Goal: Information Seeking & Learning: Learn about a topic

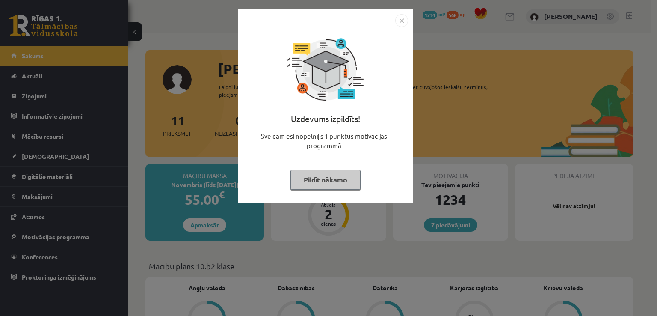
click at [339, 180] on button "Pildīt nākamo" at bounding box center [325, 180] width 70 height 20
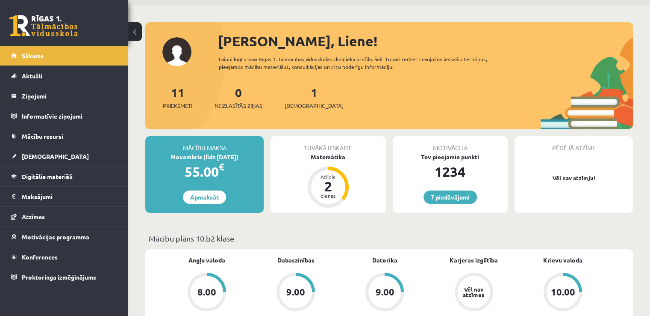
scroll to position [43, 0]
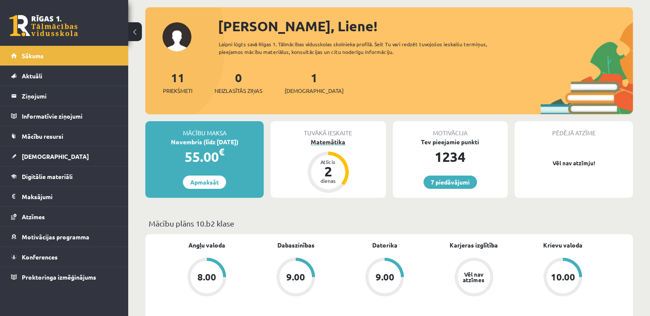
click at [333, 139] on div "Matemātika" at bounding box center [328, 141] width 115 height 9
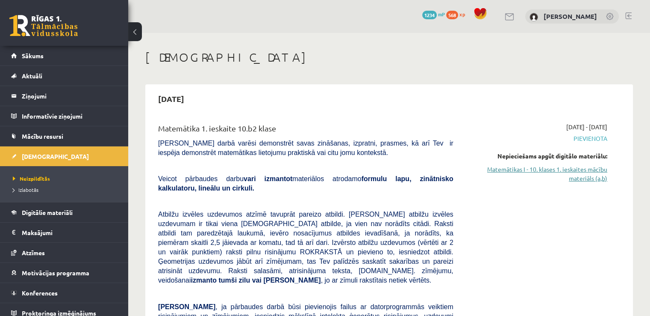
click at [502, 168] on link "Matemātikas I - 10. klases 1. ieskaites mācību materiāls (a,b)" at bounding box center [536, 174] width 141 height 18
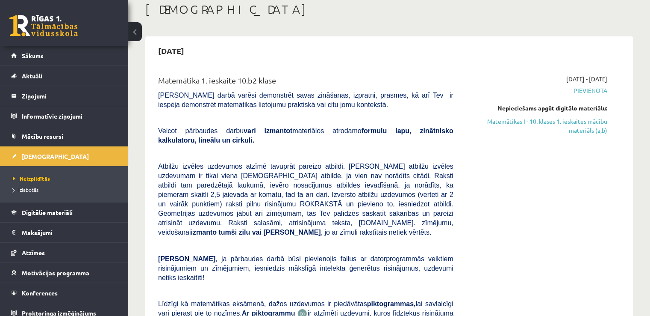
scroll to position [43, 0]
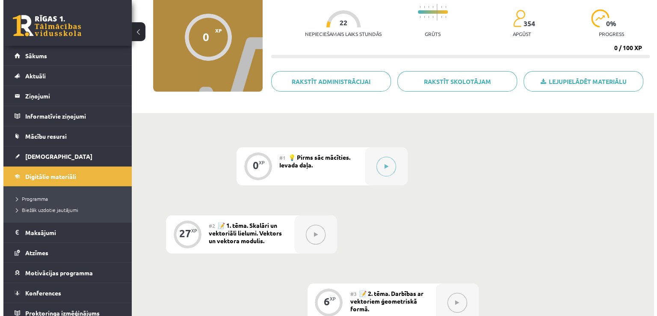
scroll to position [86, 0]
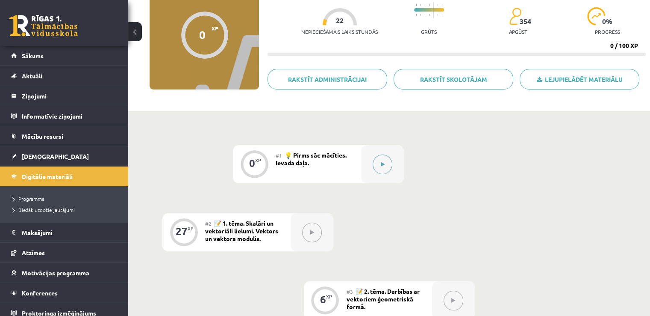
click at [384, 164] on icon at bounding box center [383, 164] width 4 height 5
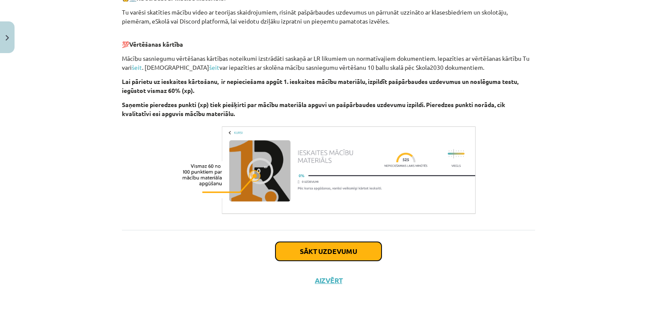
click at [341, 245] on button "Sākt uzdevumu" at bounding box center [328, 251] width 106 height 19
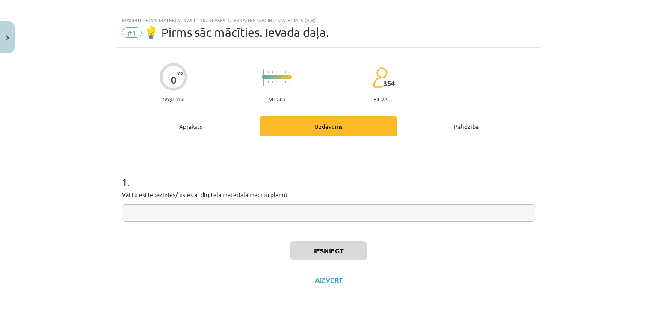
scroll to position [9, 0]
click at [311, 214] on input "text" at bounding box center [328, 213] width 413 height 18
click at [310, 218] on input "text" at bounding box center [328, 213] width 413 height 18
type input "*"
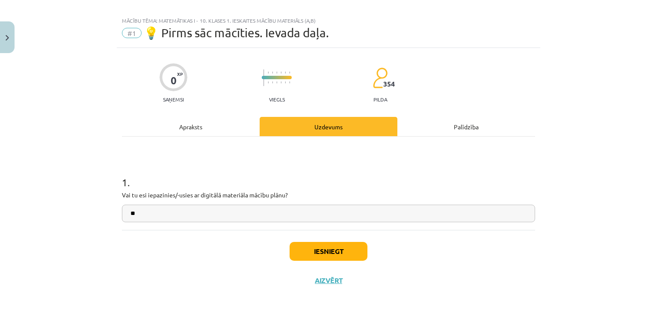
type input "**"
click at [315, 254] on button "Iesniegt" at bounding box center [328, 251] width 78 height 19
click at [316, 249] on button "Iesniegt" at bounding box center [328, 251] width 78 height 19
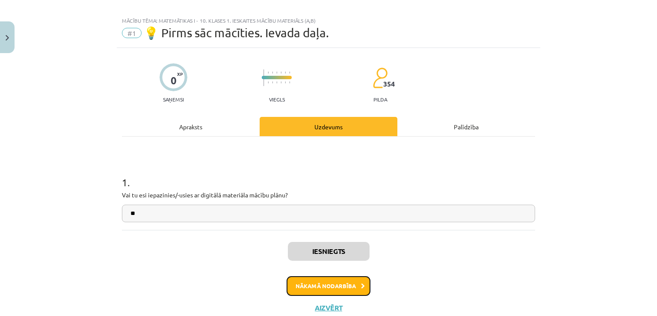
click at [327, 279] on button "Nākamā nodarbība" at bounding box center [328, 286] width 84 height 20
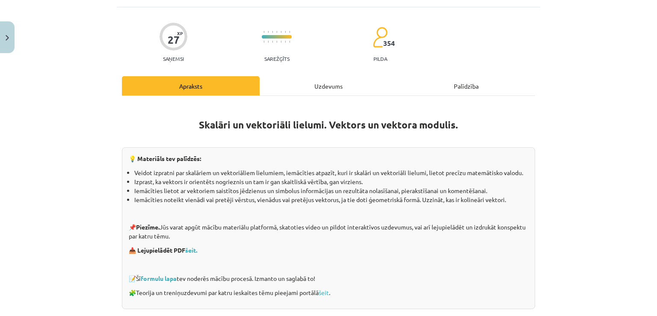
scroll to position [64, 0]
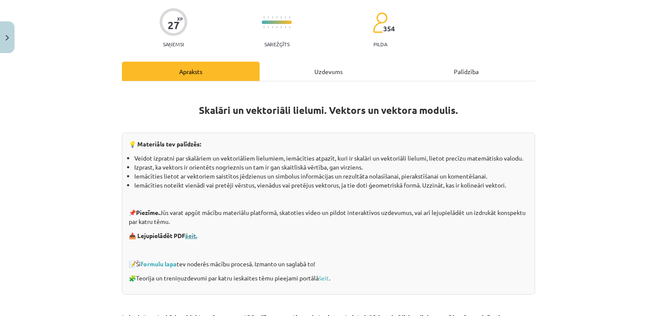
click at [192, 233] on link "šeit." at bounding box center [191, 235] width 12 height 8
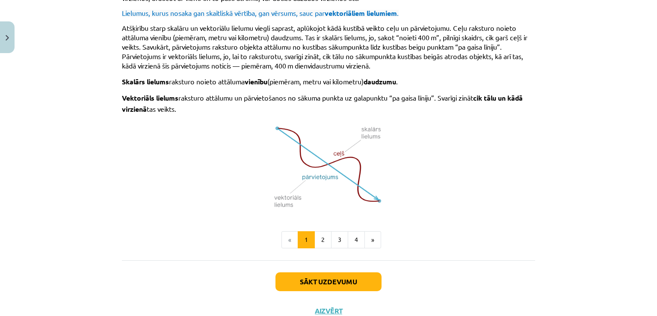
scroll to position [561, 0]
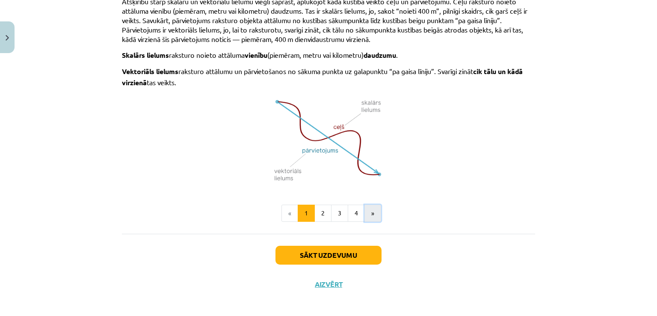
click at [365, 209] on button "»" at bounding box center [372, 212] width 17 height 17
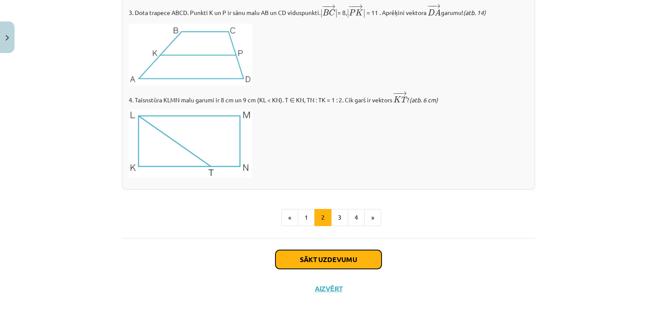
click at [339, 255] on button "Sākt uzdevumu" at bounding box center [328, 259] width 106 height 19
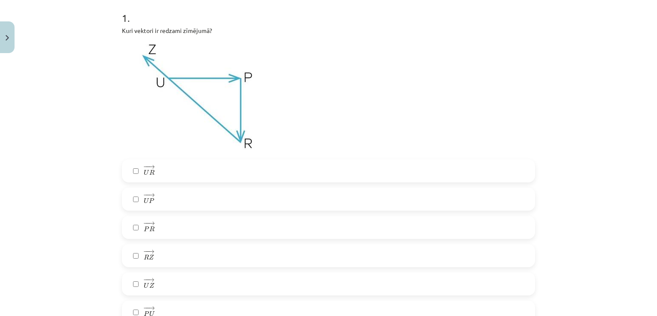
scroll to position [192, 0]
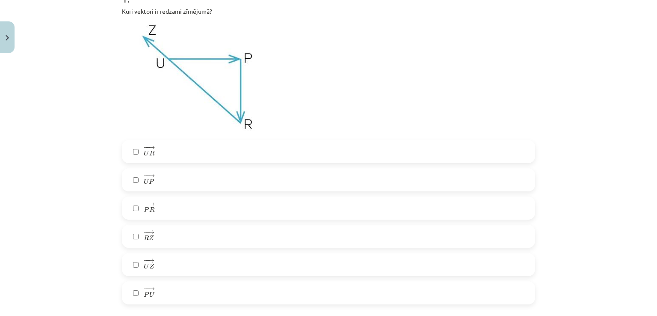
click at [169, 206] on label "− − → P R P R →" at bounding box center [328, 207] width 411 height 21
click at [162, 177] on label "− − → U P U P →" at bounding box center [328, 179] width 411 height 21
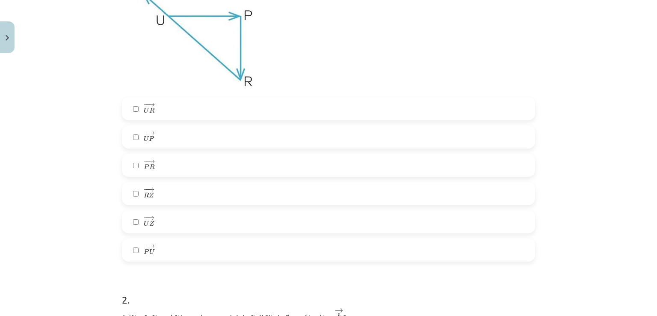
click at [169, 194] on label "− − → R Z R Z →" at bounding box center [328, 193] width 411 height 21
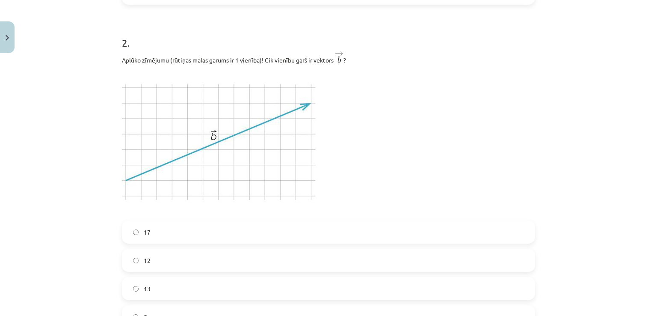
scroll to position [534, 0]
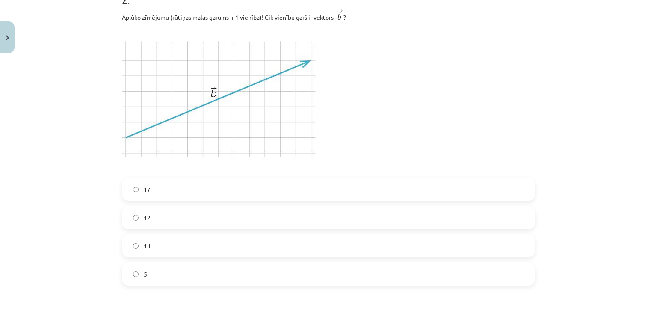
click at [166, 239] on label "13" at bounding box center [328, 245] width 411 height 21
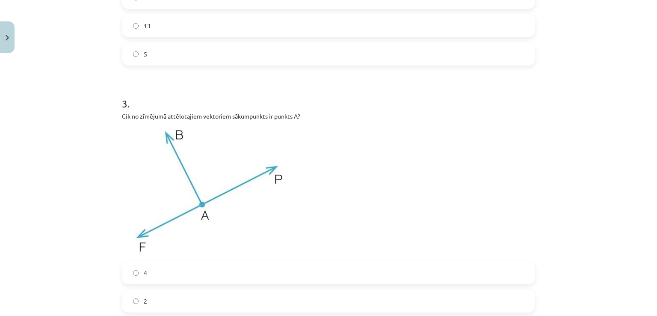
scroll to position [791, 0]
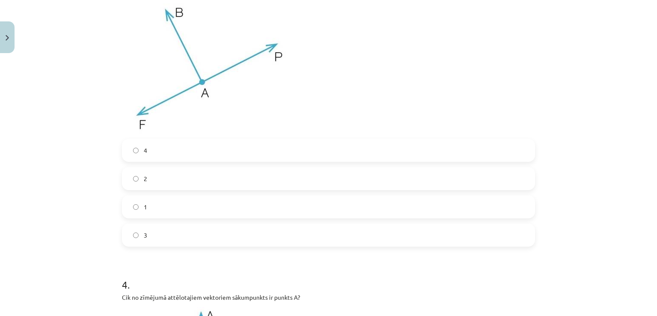
click at [144, 234] on span "3" at bounding box center [145, 234] width 3 height 9
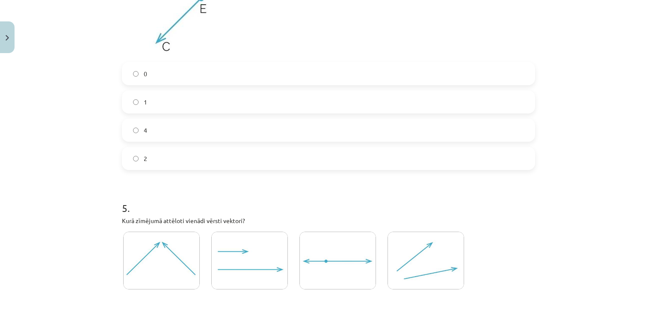
scroll to position [1261, 0]
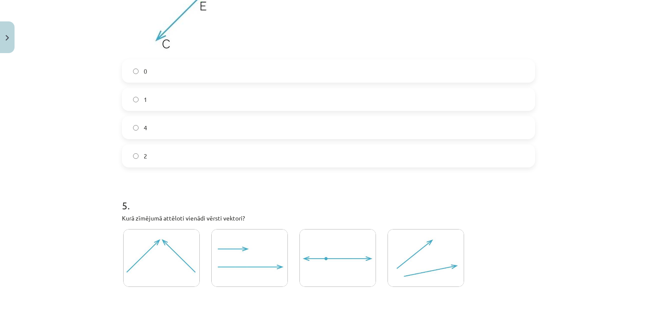
click at [149, 73] on label "0" at bounding box center [328, 70] width 411 height 21
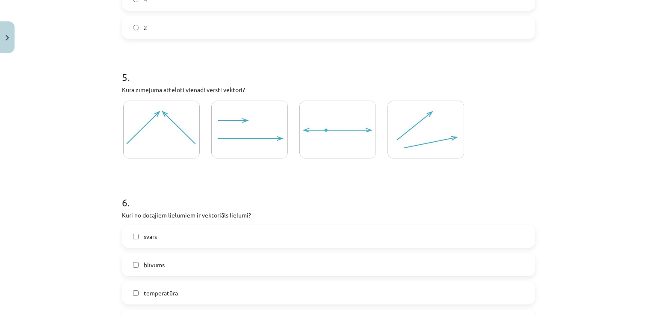
click at [239, 124] on img at bounding box center [249, 129] width 77 height 58
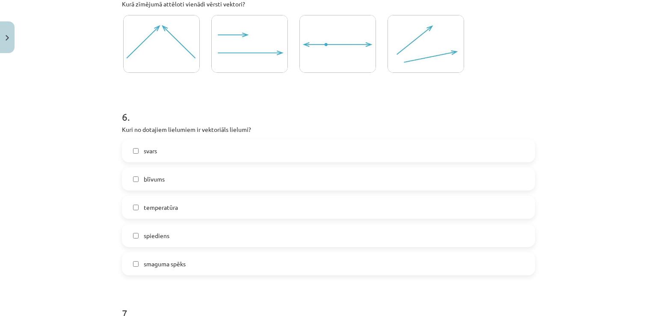
scroll to position [1518, 0]
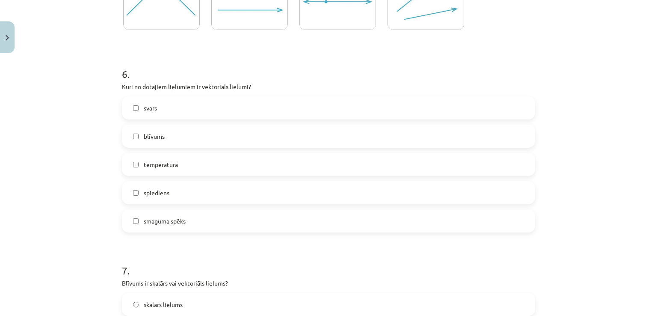
click at [178, 224] on span "smaguma spēks" at bounding box center [165, 220] width 42 height 9
click at [185, 115] on label "svars" at bounding box center [328, 107] width 411 height 21
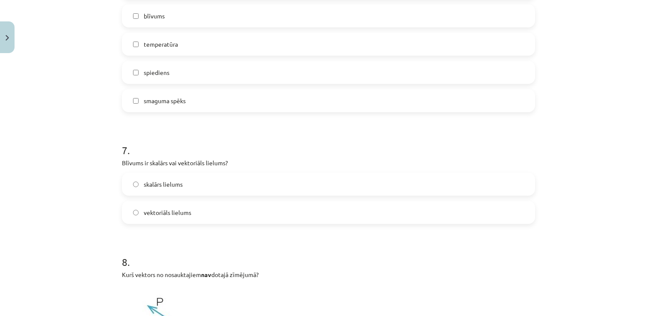
scroll to position [1689, 0]
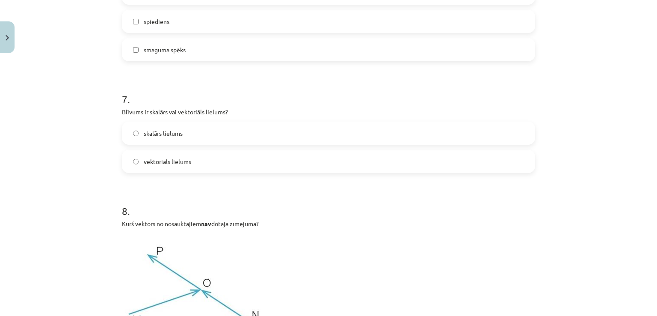
click at [145, 133] on span "skalārs lielums" at bounding box center [163, 133] width 39 height 9
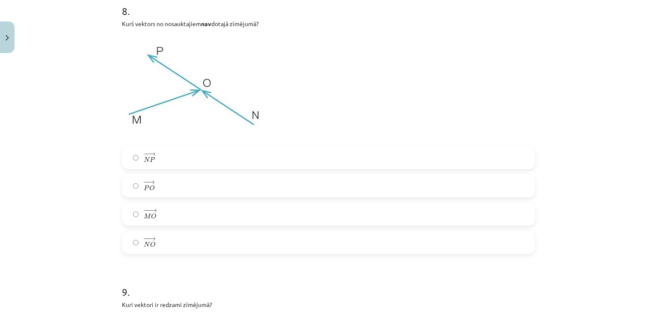
scroll to position [1903, 0]
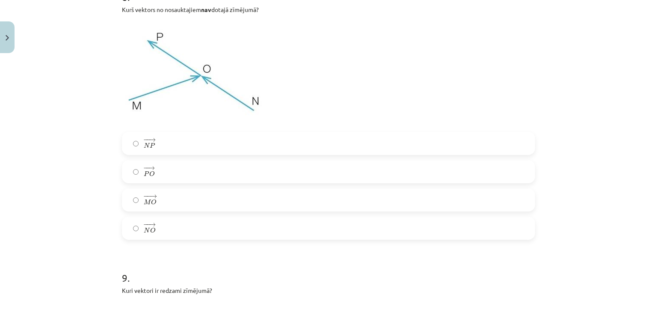
click at [160, 174] on label "− − → P O P O →" at bounding box center [328, 171] width 411 height 21
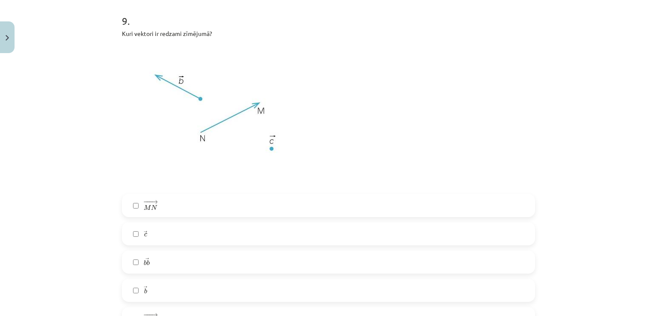
scroll to position [2202, 0]
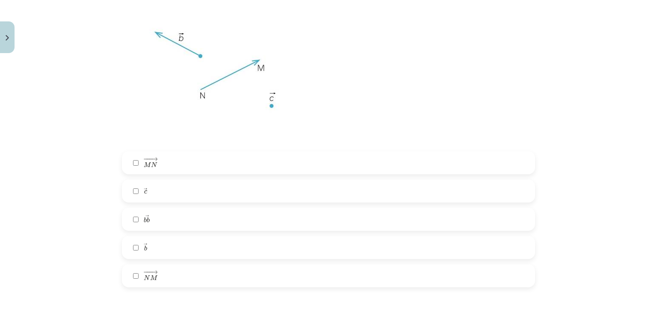
click at [155, 244] on label "→ b b →" at bounding box center [328, 246] width 411 height 21
click at [151, 272] on span "→" at bounding box center [154, 272] width 7 height 4
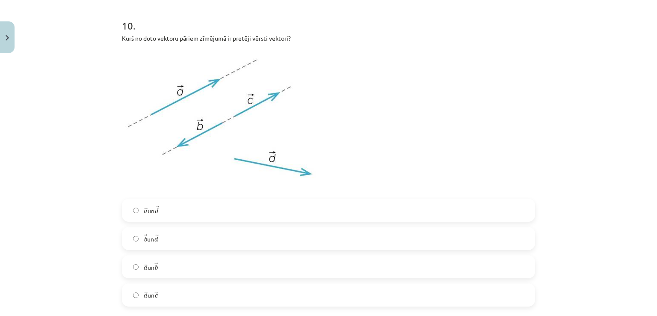
scroll to position [2544, 0]
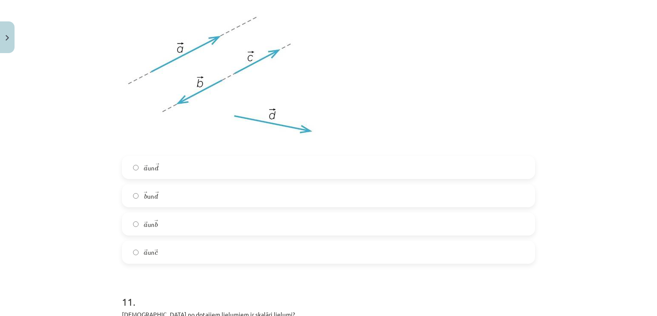
click at [151, 231] on label "→ a a → un → b b →" at bounding box center [328, 223] width 411 height 21
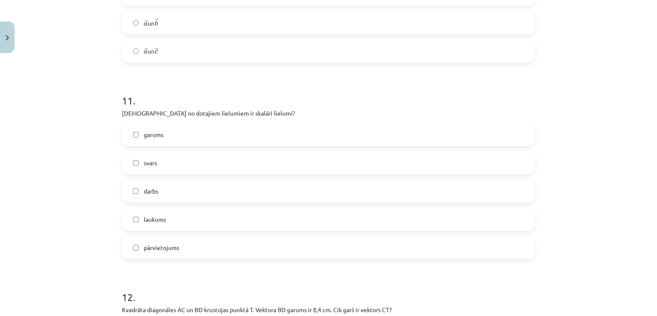
scroll to position [2758, 0]
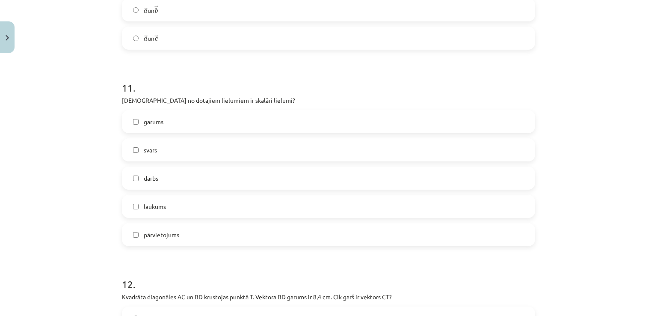
click at [162, 125] on label "garums" at bounding box center [328, 121] width 411 height 21
click at [157, 206] on span "laukums" at bounding box center [155, 206] width 22 height 9
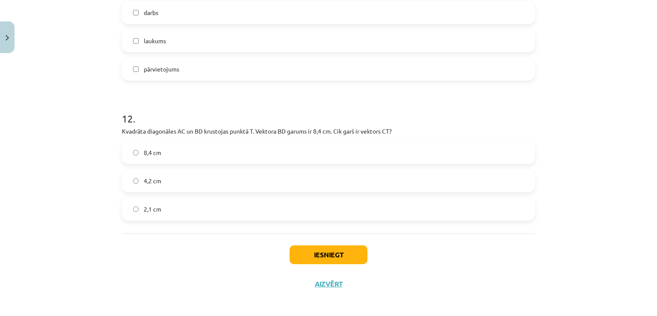
scroll to position [2928, 0]
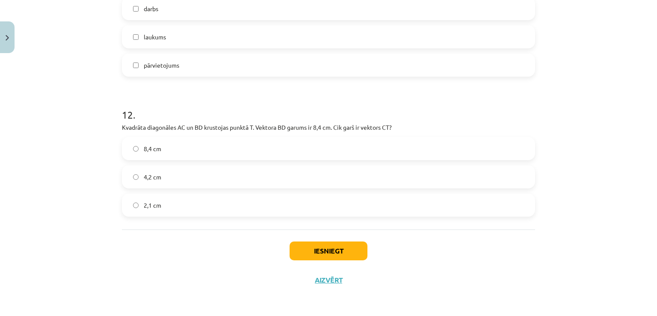
click at [162, 178] on label "4,2 cm" at bounding box center [328, 176] width 411 height 21
click at [309, 247] on button "Iesniegt" at bounding box center [328, 250] width 78 height 19
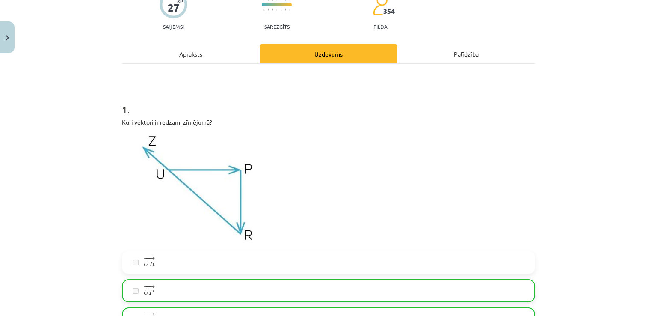
scroll to position [0, 0]
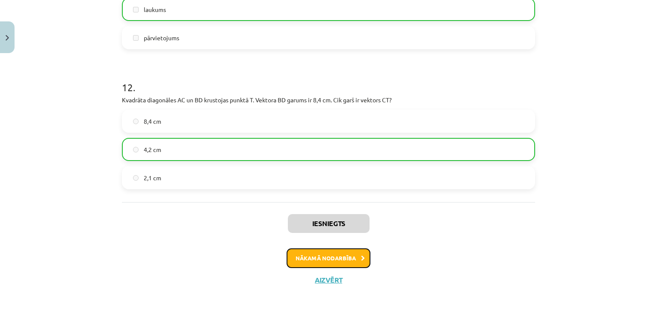
click at [349, 258] on button "Nākamā nodarbība" at bounding box center [328, 258] width 84 height 20
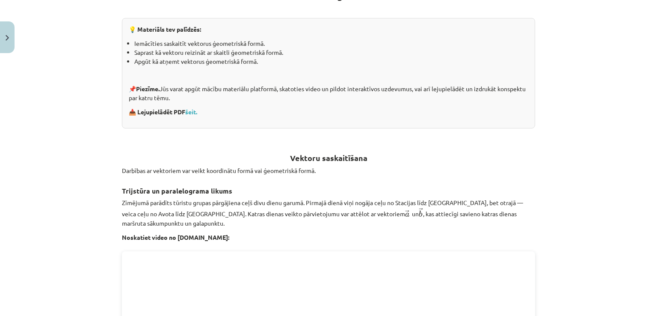
scroll to position [192, 0]
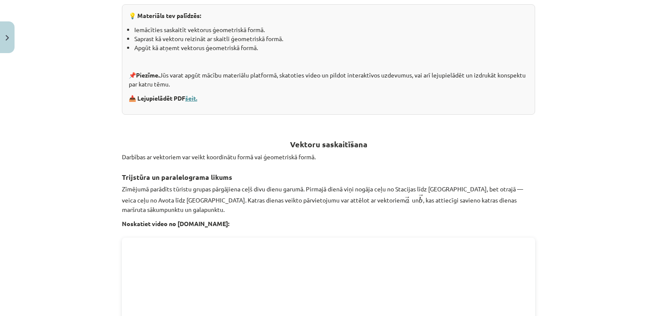
click at [192, 96] on link "šeit." at bounding box center [191, 98] width 12 height 8
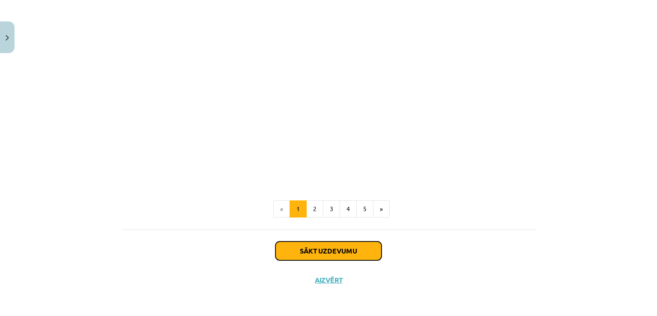
click at [339, 250] on button "Sākt uzdevumu" at bounding box center [328, 250] width 106 height 19
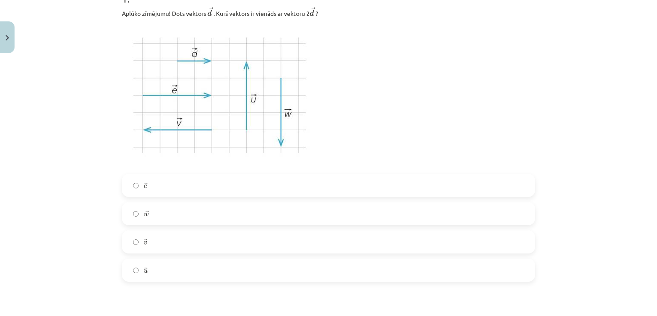
click at [182, 192] on label "→ e e →" at bounding box center [328, 184] width 411 height 21
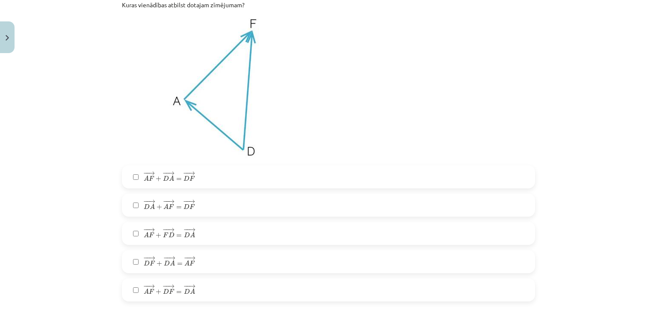
scroll to position [534, 0]
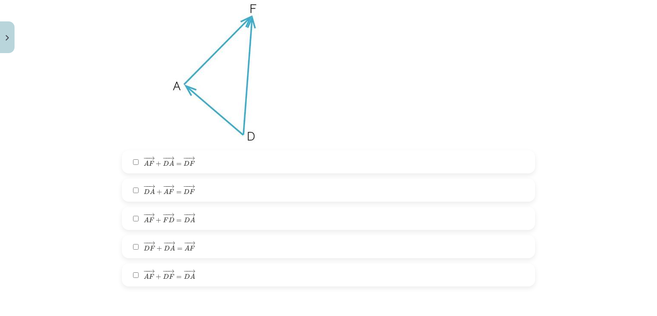
click at [204, 245] on label "− − → D F + − − → D A = − − → A F D F → + D A → = A F →" at bounding box center [328, 246] width 411 height 21
click at [171, 193] on span "− − → D A + − − → A F = − − → D F" at bounding box center [169, 189] width 51 height 10
click at [164, 248] on span "D" at bounding box center [167, 248] width 6 height 6
click at [136, 157] on label "− − → A F + − − → D A = − − → D F A F → + D A → = D F →" at bounding box center [328, 161] width 411 height 21
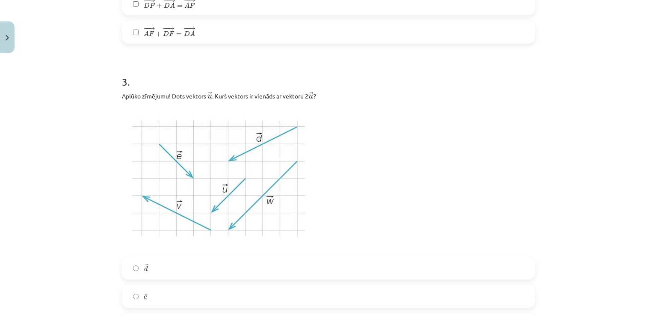
scroll to position [791, 0]
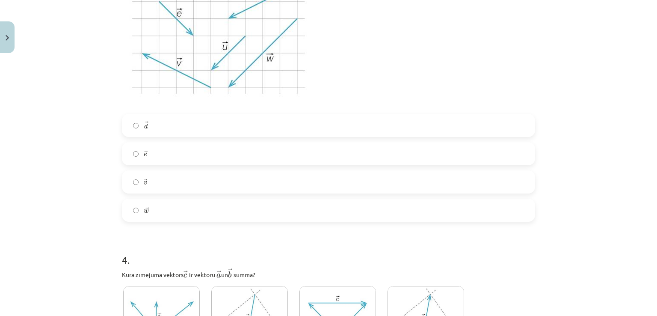
click at [153, 207] on label "→ w w →" at bounding box center [328, 209] width 411 height 21
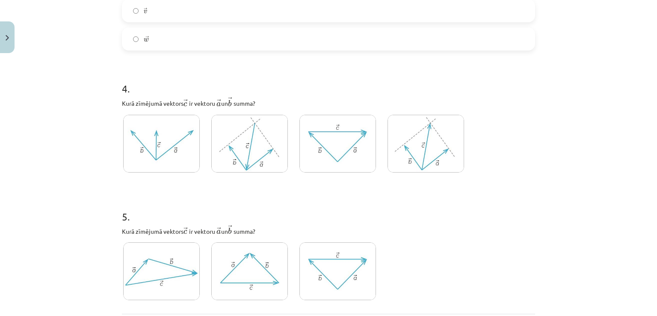
click at [402, 156] on img at bounding box center [425, 144] width 77 height 58
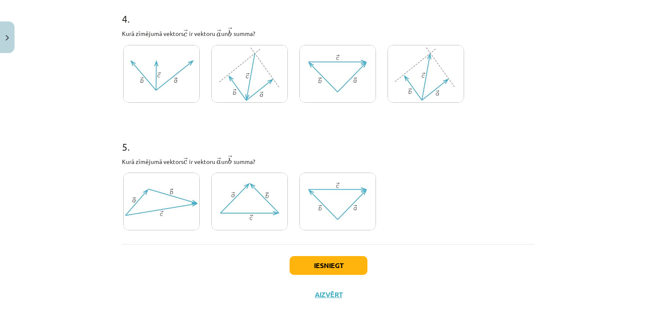
scroll to position [1176, 0]
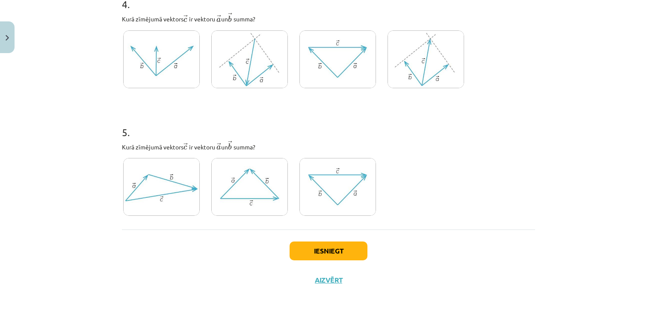
click at [153, 188] on img at bounding box center [161, 187] width 77 height 58
click at [325, 251] on button "Iesniegt" at bounding box center [328, 250] width 78 height 19
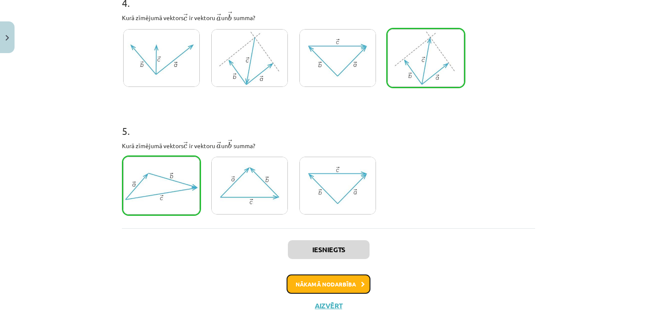
click at [308, 280] on button "Nākamā nodarbība" at bounding box center [328, 284] width 84 height 20
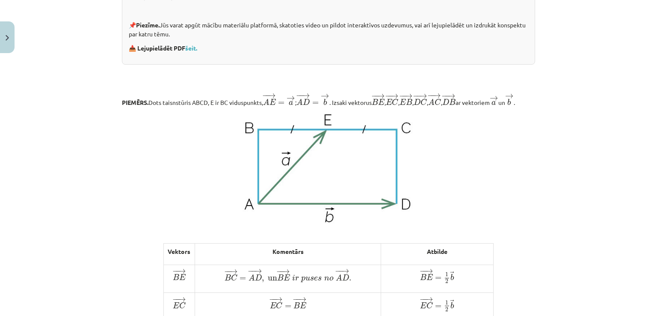
scroll to position [235, 0]
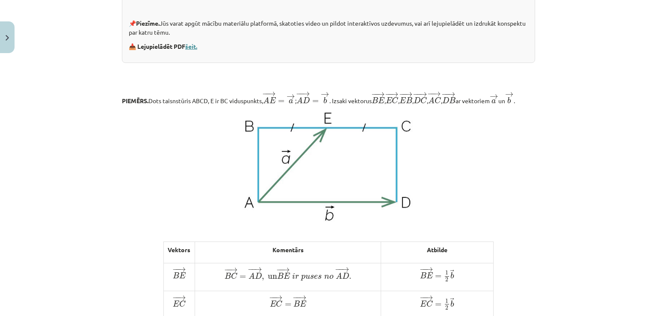
click at [190, 44] on link "šeit." at bounding box center [191, 46] width 12 height 8
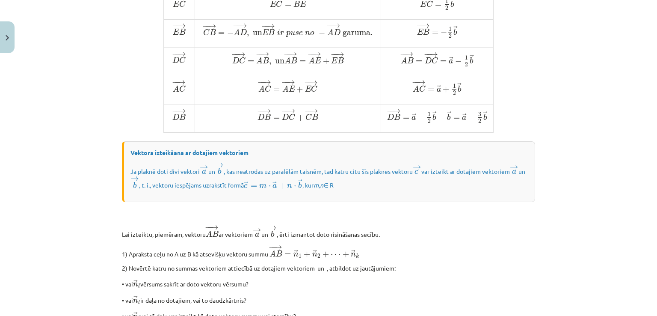
scroll to position [709, 0]
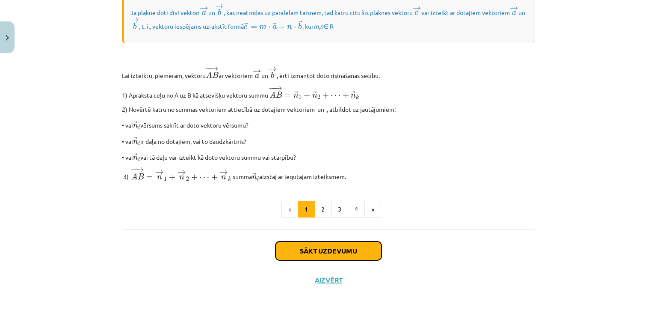
click at [301, 250] on button "Sākt uzdevumu" at bounding box center [328, 250] width 106 height 19
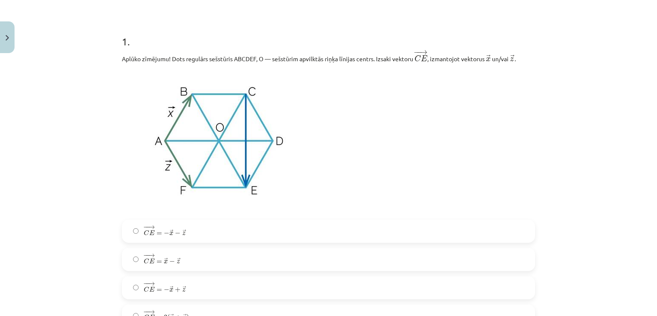
scroll to position [192, 0]
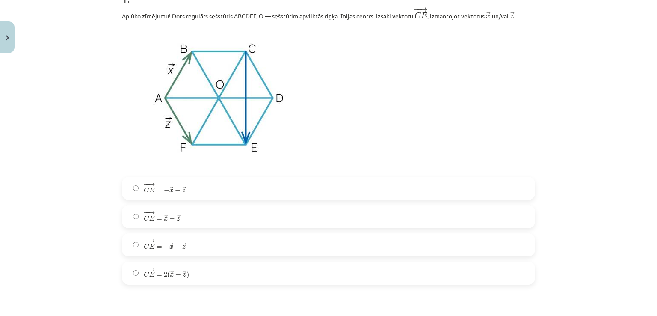
click at [222, 246] on label "− − → C E = − → x + → z C E → = − x → + z →" at bounding box center [328, 244] width 411 height 21
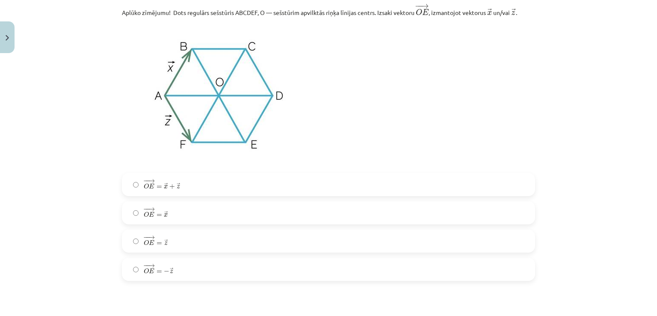
scroll to position [534, 0]
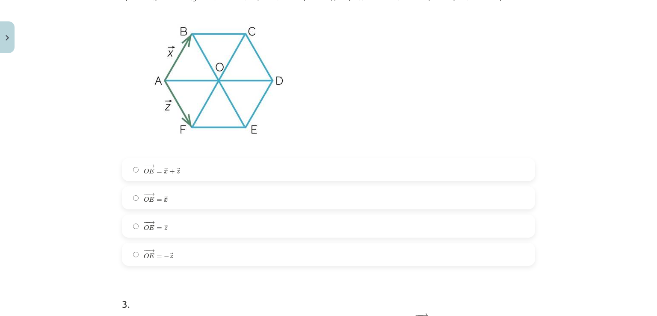
click at [163, 234] on label "− − → O E = → z O E → = z →" at bounding box center [328, 225] width 411 height 21
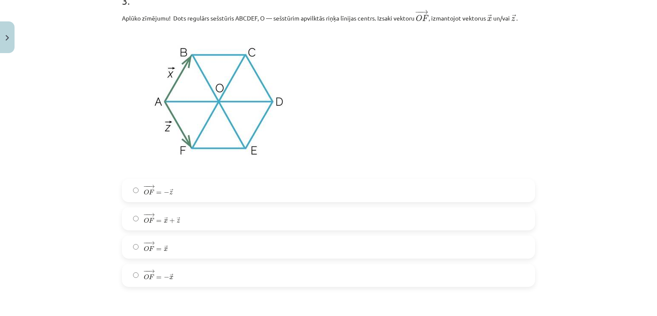
scroll to position [877, 0]
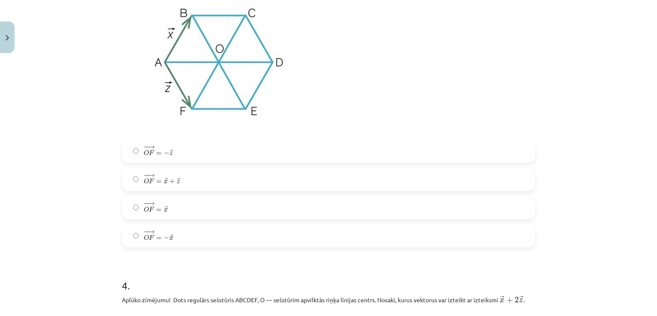
click at [162, 233] on span "− − → O F = − → x" at bounding box center [159, 235] width 30 height 10
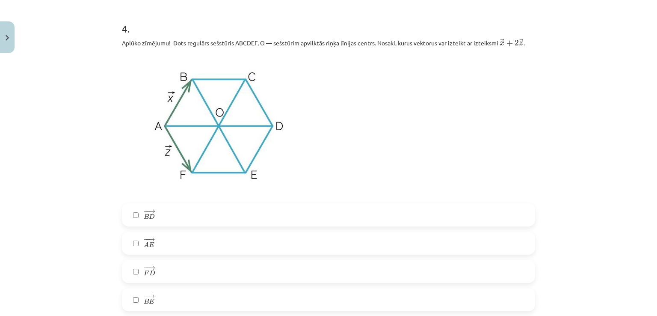
scroll to position [1176, 0]
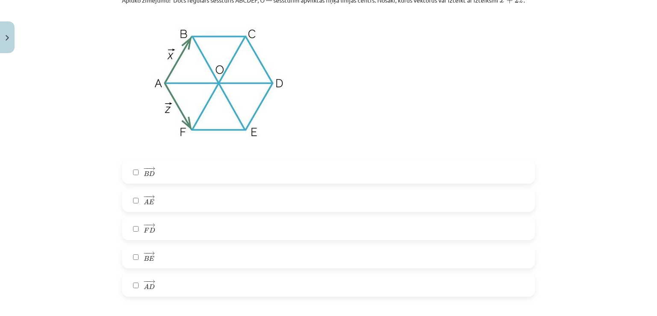
click at [175, 207] on label "− − → A E A E →" at bounding box center [328, 199] width 411 height 21
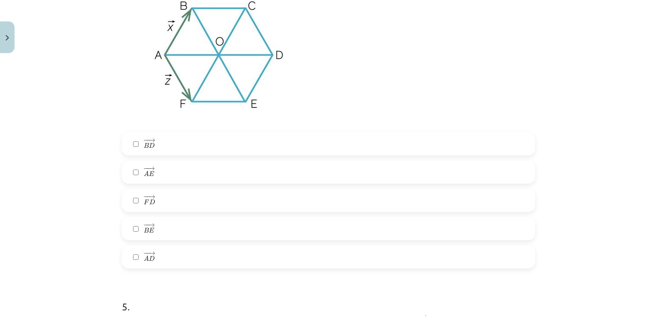
scroll to position [1219, 0]
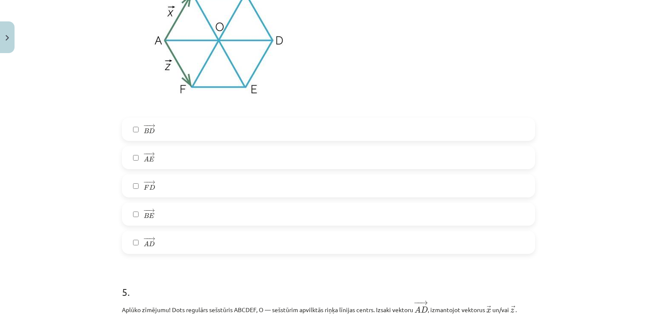
click at [145, 212] on span "−" at bounding box center [145, 210] width 1 height 4
click at [154, 151] on label "− − → A E A E →" at bounding box center [328, 157] width 411 height 21
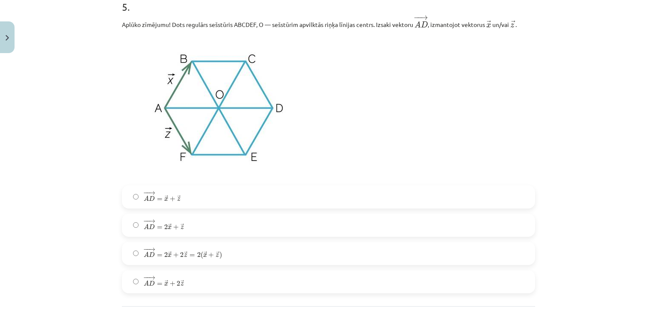
scroll to position [1518, 0]
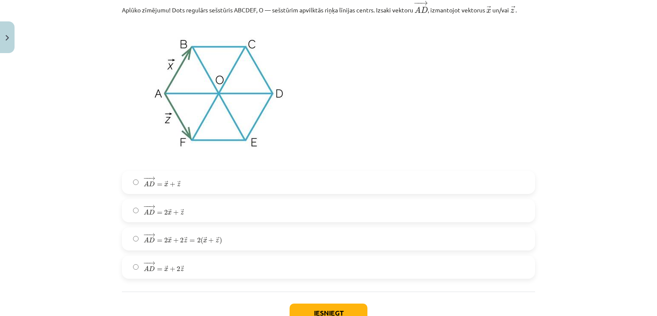
click at [235, 243] on label "− − → A D = 2 → x + 2 → z = 2 ( → x + → z ) A D → = 2 x → + 2 z → = 2 ( x → + z…" at bounding box center [328, 238] width 411 height 21
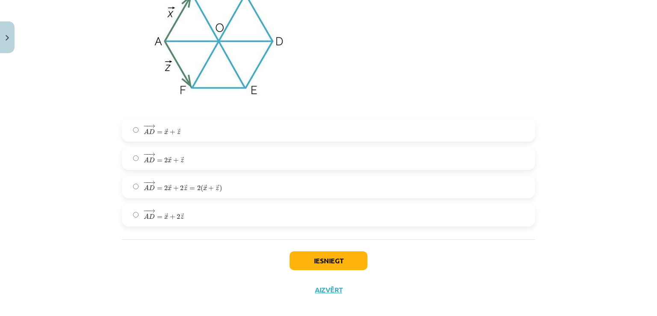
scroll to position [1582, 0]
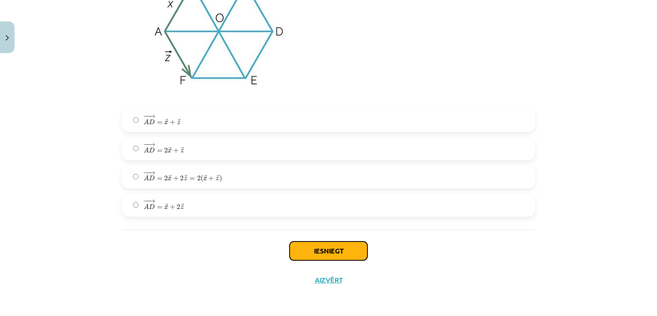
click at [311, 248] on button "Iesniegt" at bounding box center [328, 250] width 78 height 19
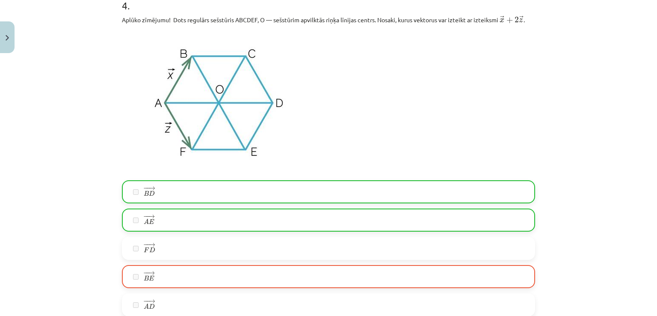
scroll to position [1154, 0]
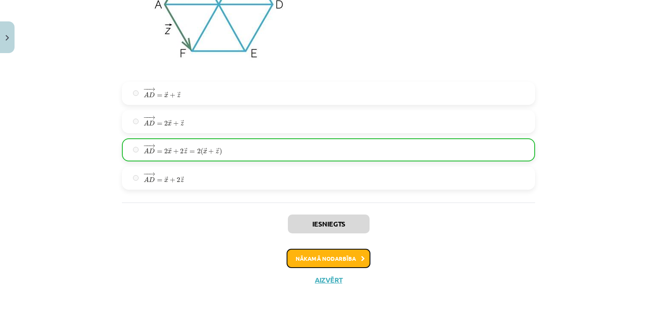
click at [303, 256] on button "Nākamā nodarbība" at bounding box center [328, 258] width 84 height 20
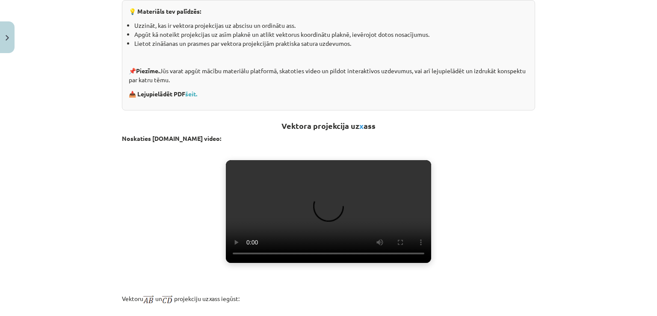
scroll to position [130, 0]
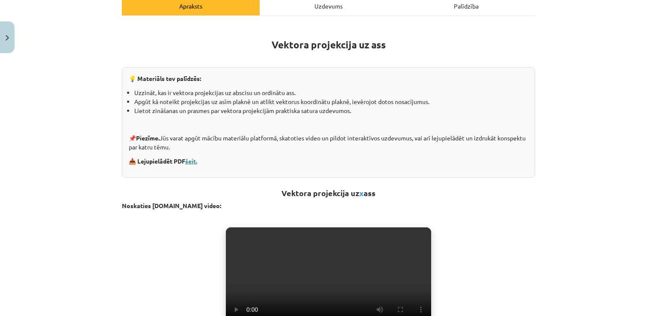
click at [197, 159] on link "šeit." at bounding box center [191, 161] width 12 height 8
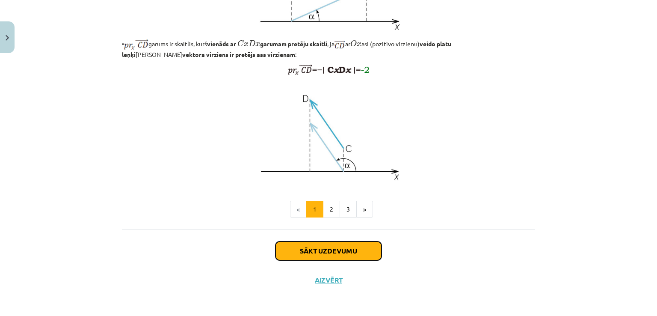
click at [301, 254] on button "Sākt uzdevumu" at bounding box center [328, 250] width 106 height 19
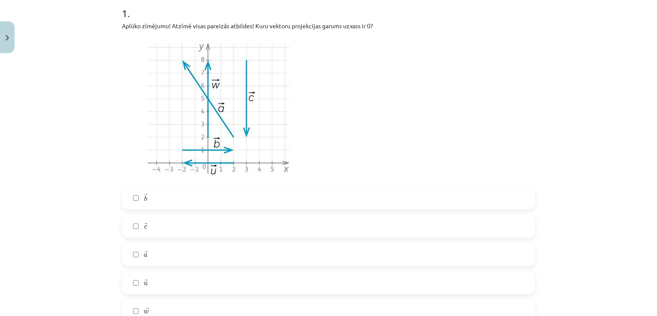
scroll to position [192, 0]
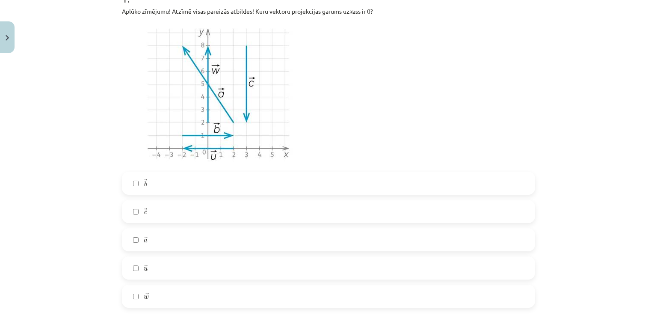
click at [151, 291] on label "→ w w →" at bounding box center [328, 295] width 411 height 21
click at [150, 211] on label "→ c c →" at bounding box center [328, 211] width 411 height 21
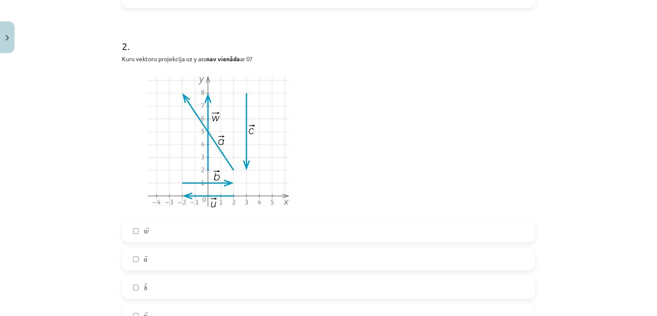
scroll to position [534, 0]
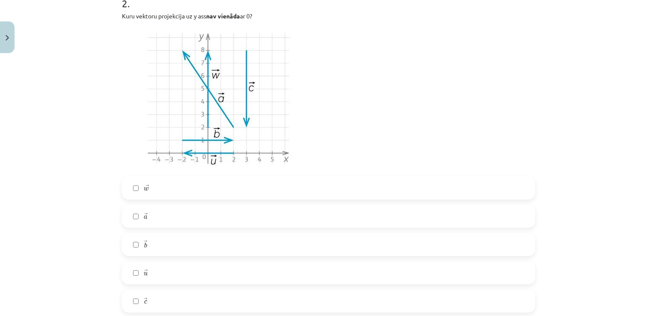
click at [169, 188] on label "→ w w →" at bounding box center [328, 187] width 411 height 21
click at [164, 217] on label "→ a a →" at bounding box center [328, 215] width 411 height 21
click at [154, 298] on label "→ c c →" at bounding box center [328, 300] width 411 height 21
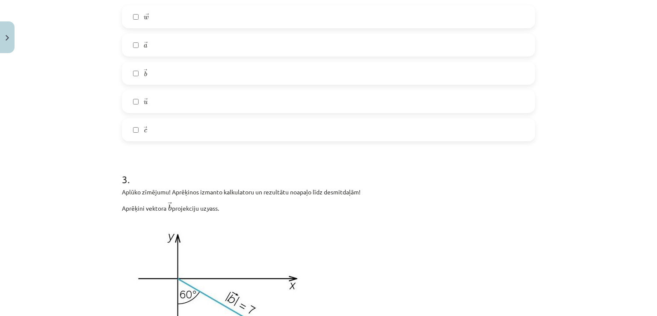
scroll to position [877, 0]
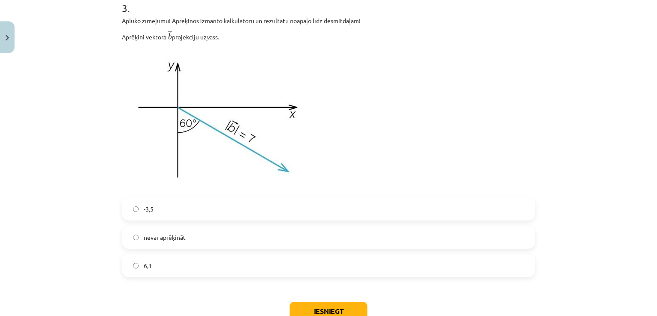
click at [164, 268] on label "6,1" at bounding box center [328, 264] width 411 height 21
click at [292, 308] on button "Iesniegt" at bounding box center [328, 310] width 78 height 19
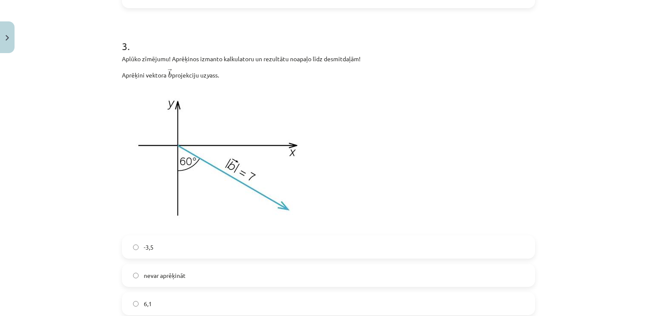
scroll to position [894, 0]
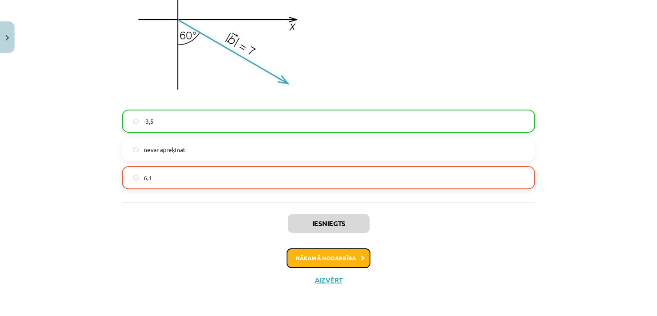
click at [315, 257] on button "Nākamā nodarbība" at bounding box center [328, 258] width 84 height 20
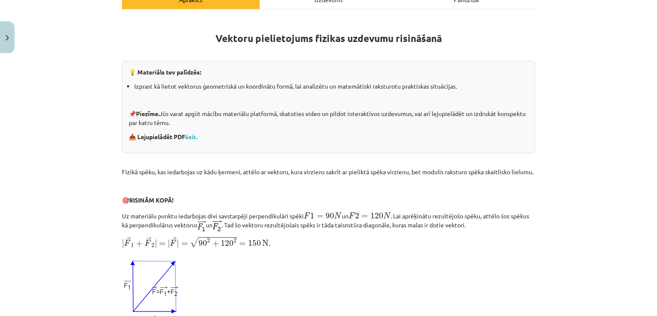
scroll to position [150, 0]
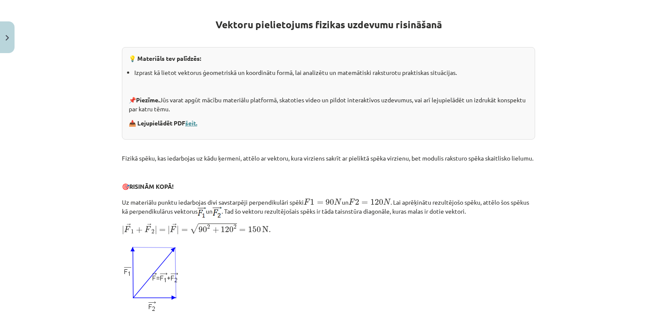
click at [194, 121] on link "šeit." at bounding box center [191, 123] width 12 height 8
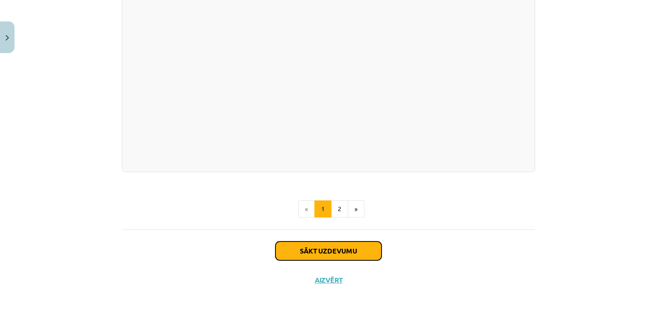
click at [324, 254] on button "Sākt uzdevumu" at bounding box center [328, 250] width 106 height 19
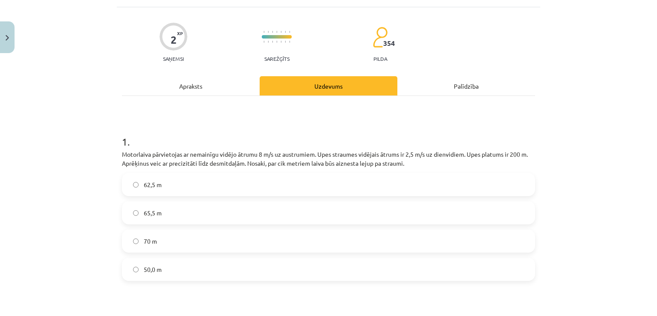
scroll to position [107, 0]
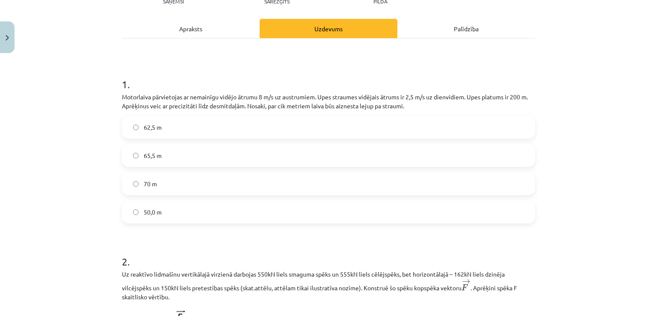
click at [161, 131] on label "62,5 m" at bounding box center [328, 126] width 411 height 21
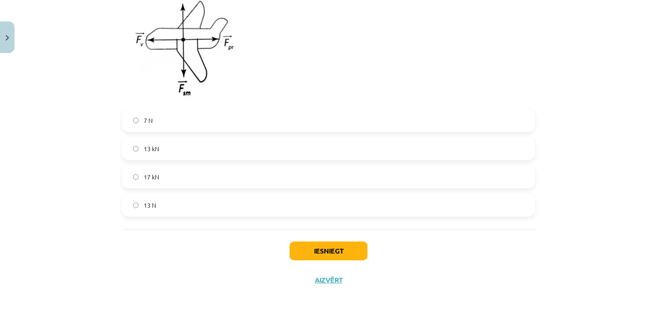
scroll to position [346, 0]
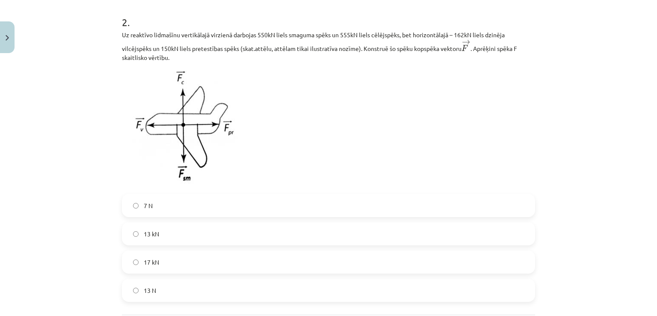
click at [151, 233] on span "13 kN" at bounding box center [151, 233] width 15 height 9
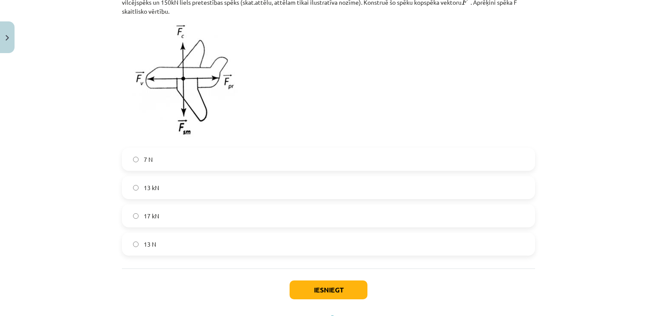
scroll to position [431, 0]
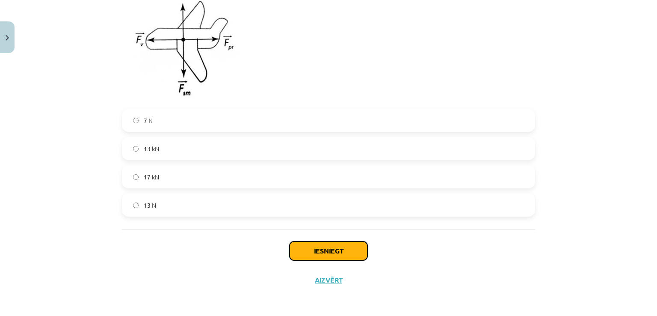
click at [313, 250] on button "Iesniegt" at bounding box center [328, 250] width 78 height 19
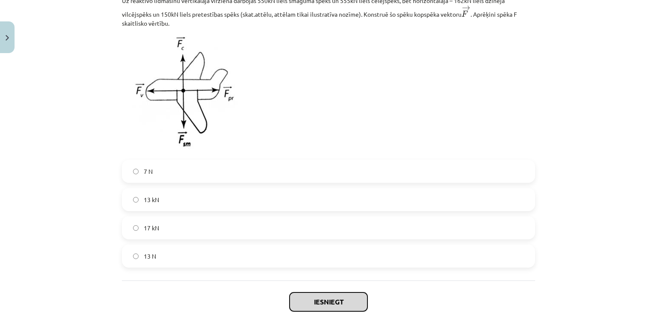
scroll to position [389, 0]
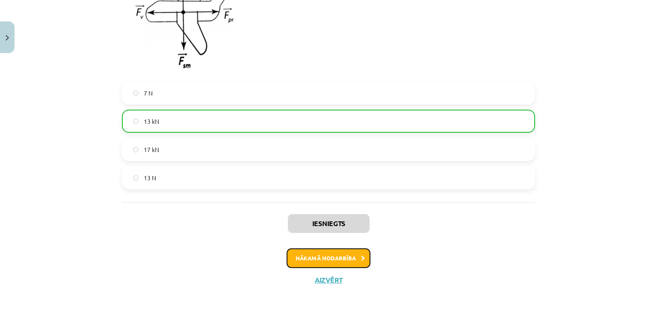
click at [328, 259] on button "Nākamā nodarbība" at bounding box center [328, 258] width 84 height 20
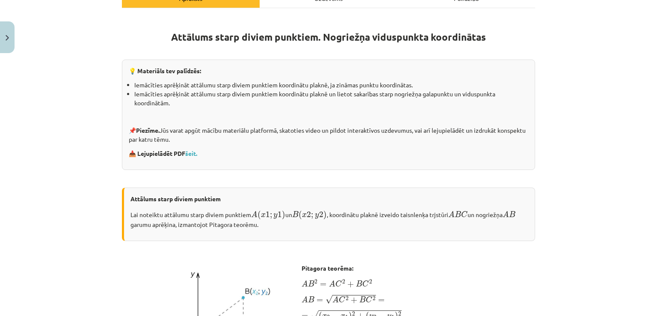
scroll to position [150, 0]
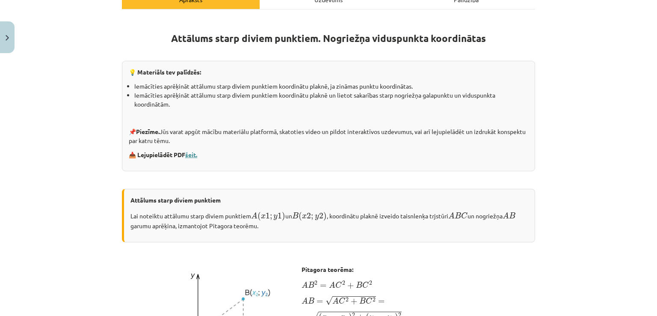
click at [191, 154] on link "šeit." at bounding box center [191, 155] width 12 height 8
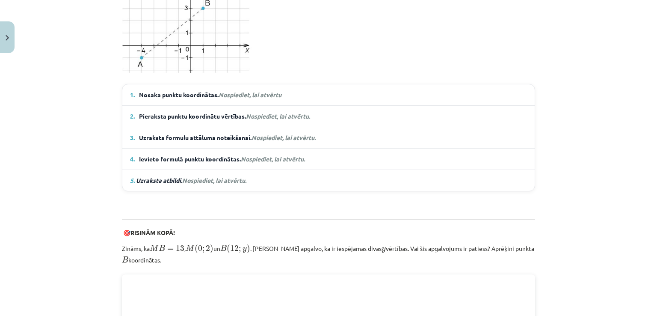
scroll to position [736, 0]
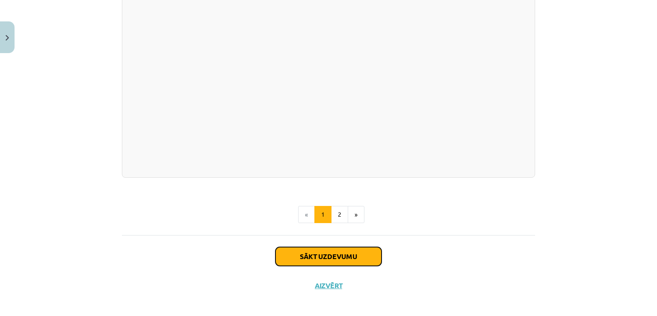
click at [317, 256] on button "Sākt uzdevumu" at bounding box center [328, 256] width 106 height 19
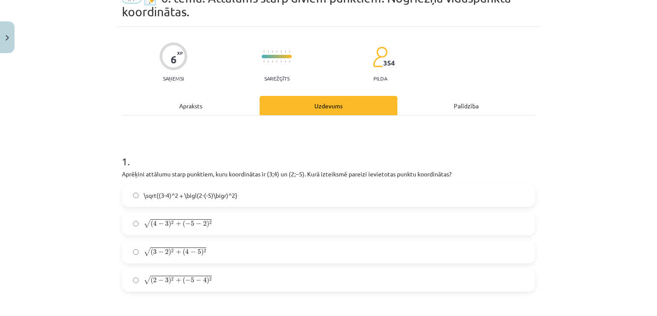
scroll to position [107, 0]
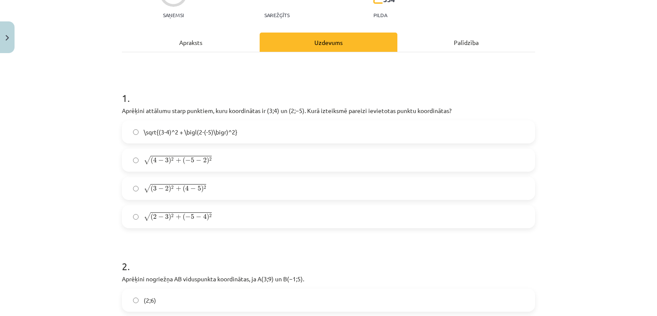
click at [230, 213] on label "√ ( 2 − 3 ) 2 + ( − 5 − 4 ) 2 ( 2 − 3 ) 2 + ( − 5 − 4 ) 2" at bounding box center [328, 216] width 411 height 21
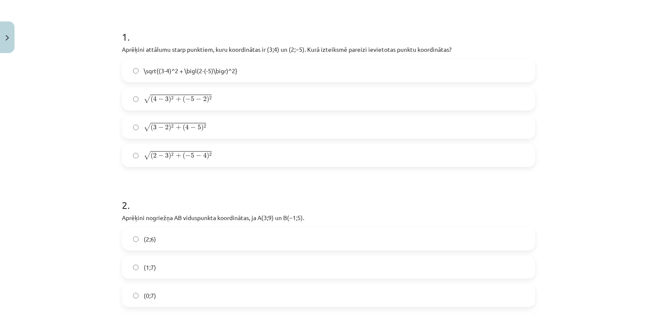
scroll to position [235, 0]
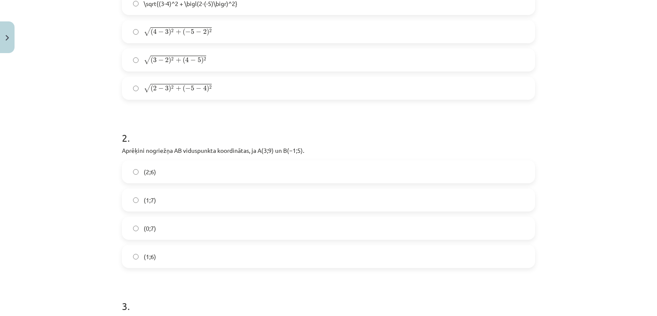
click at [225, 173] on label "(2;6)" at bounding box center [328, 171] width 411 height 21
click at [198, 200] on label "(1;7)" at bounding box center [328, 199] width 411 height 21
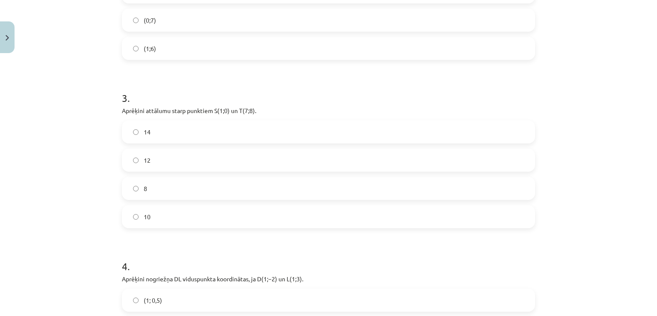
scroll to position [449, 0]
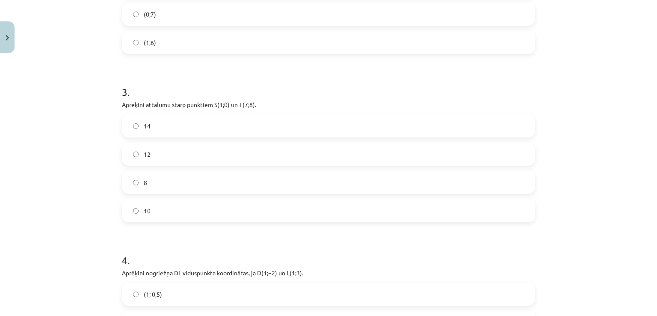
click at [166, 207] on label "10" at bounding box center [328, 210] width 411 height 21
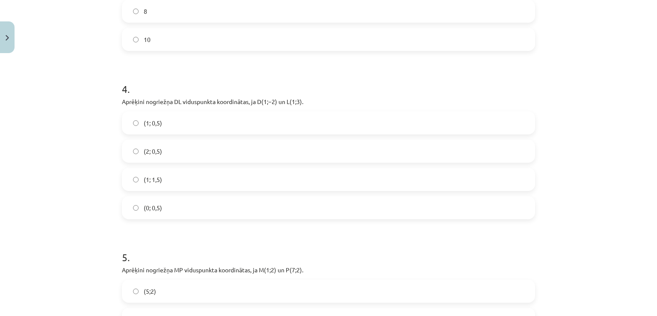
click at [183, 125] on label "(1; 0,5)" at bounding box center [328, 122] width 411 height 21
click at [170, 182] on label "(1; 1,5)" at bounding box center [328, 178] width 411 height 21
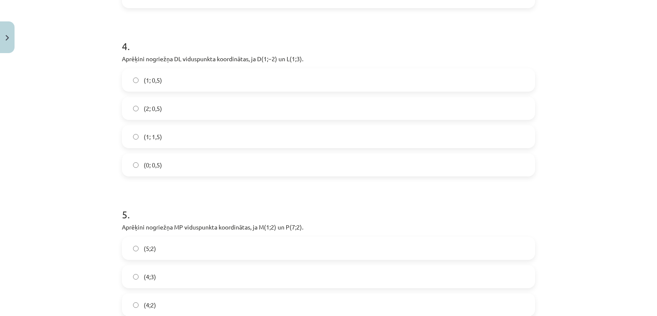
scroll to position [791, 0]
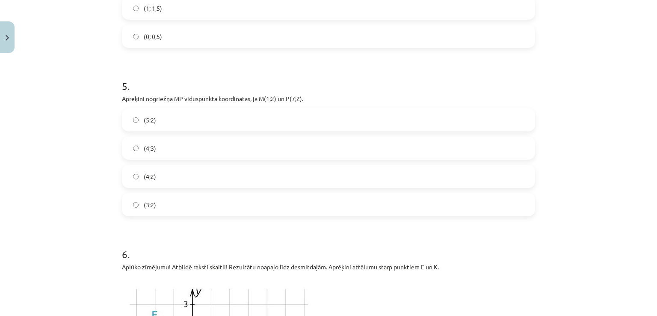
click at [164, 177] on label "(4;2)" at bounding box center [328, 175] width 411 height 21
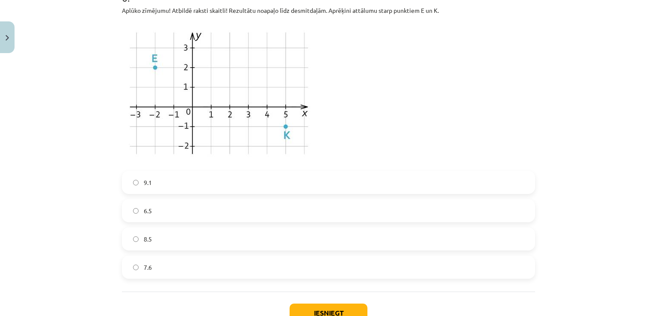
scroll to position [1048, 0]
click at [164, 265] on label "7.6" at bounding box center [328, 266] width 411 height 21
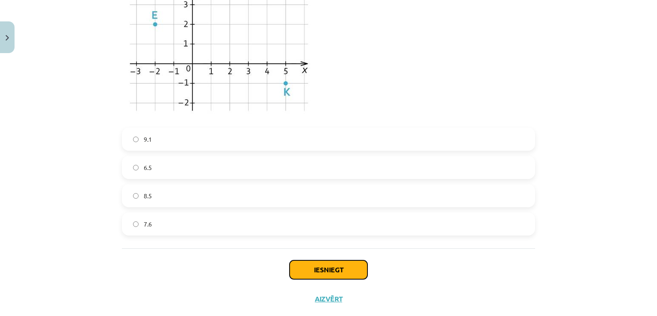
click at [320, 265] on button "Iesniegt" at bounding box center [328, 269] width 78 height 19
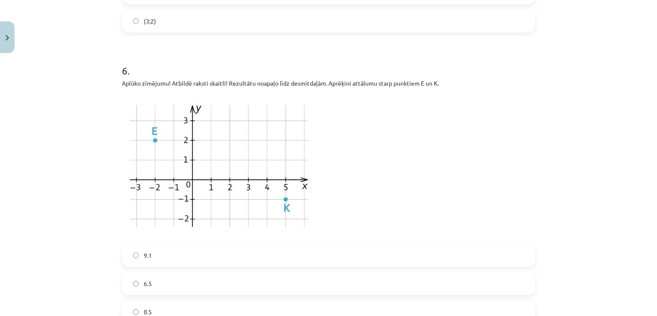
scroll to position [1048, 0]
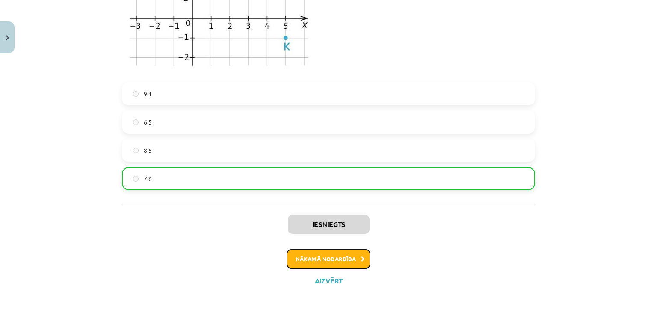
click at [299, 257] on button "Nākamā nodarbība" at bounding box center [328, 259] width 84 height 20
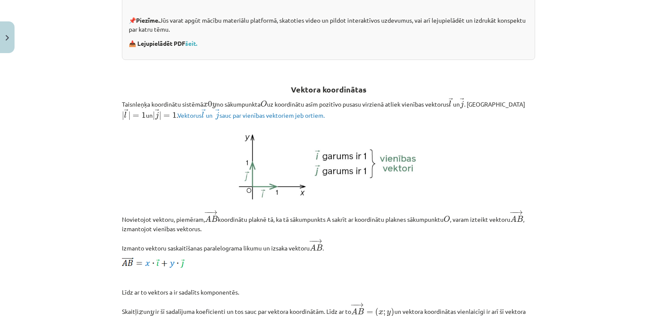
scroll to position [192, 0]
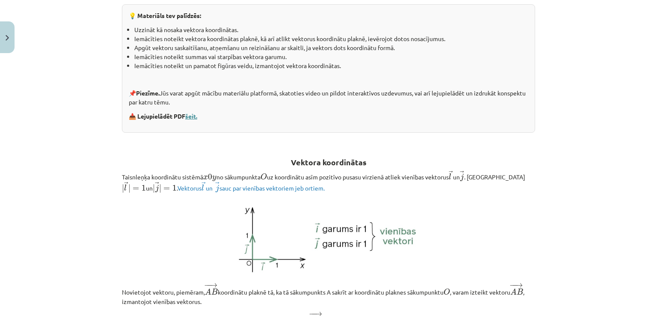
click at [191, 117] on link "šeit." at bounding box center [191, 116] width 12 height 8
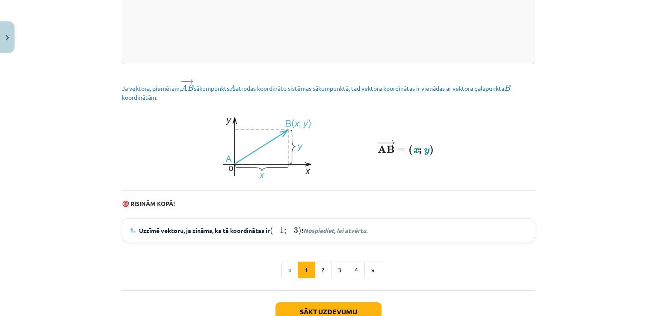
scroll to position [1187, 0]
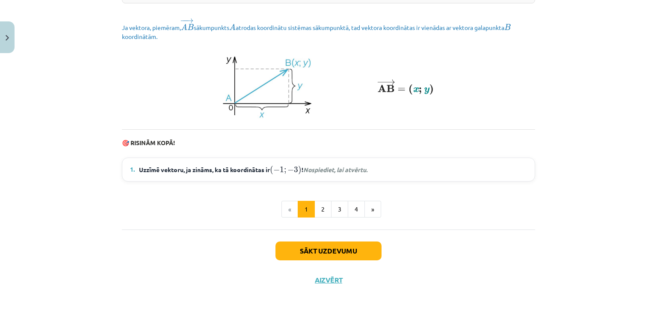
click at [225, 168] on span "Uzzīmē vektoru, ja zināms, ka tā koordinātas ir ( − 1 ; − 3 ) ( − 1 ; − 3 ) ! N…" at bounding box center [253, 169] width 228 height 11
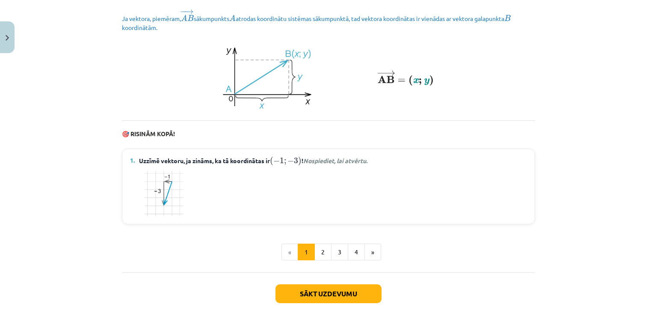
click at [167, 191] on img at bounding box center [164, 193] width 42 height 48
click at [321, 164] on em "Nospiediet, lai atvērtu." at bounding box center [335, 160] width 64 height 8
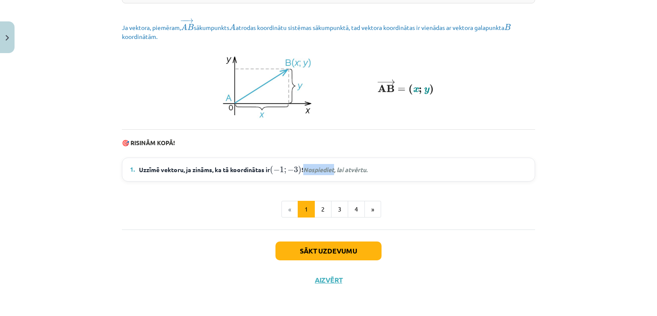
click at [321, 170] on em "Nospiediet, lai atvērtu." at bounding box center [335, 169] width 64 height 8
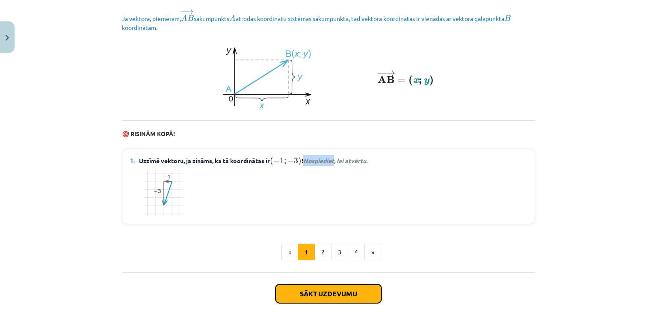
click at [306, 301] on button "Sākt uzdevumu" at bounding box center [328, 293] width 106 height 19
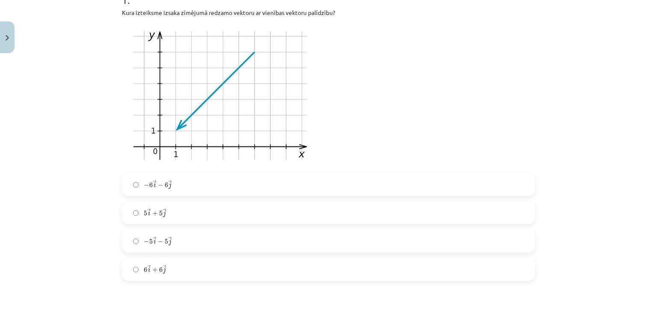
scroll to position [192, 0]
click at [198, 236] on label "− 5 → i − 5 → j − 5 i → − 5 j →" at bounding box center [328, 239] width 411 height 21
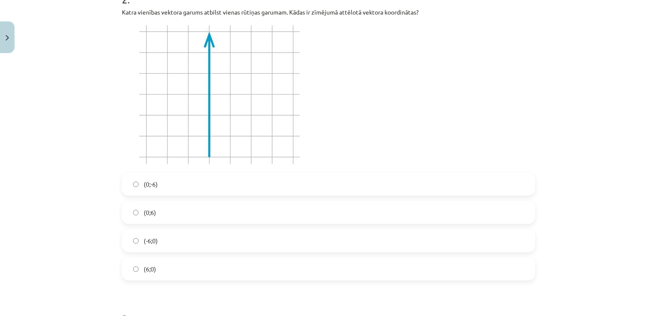
scroll to position [534, 0]
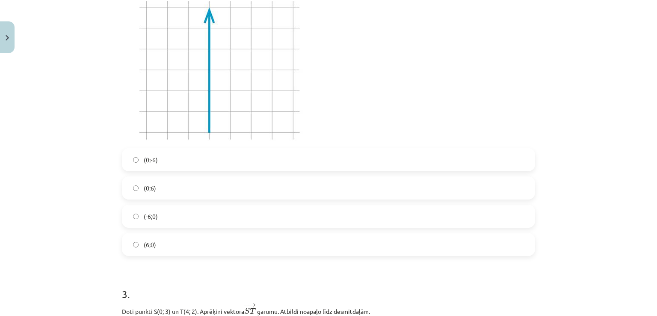
click at [208, 188] on label "(0;6)" at bounding box center [328, 187] width 411 height 21
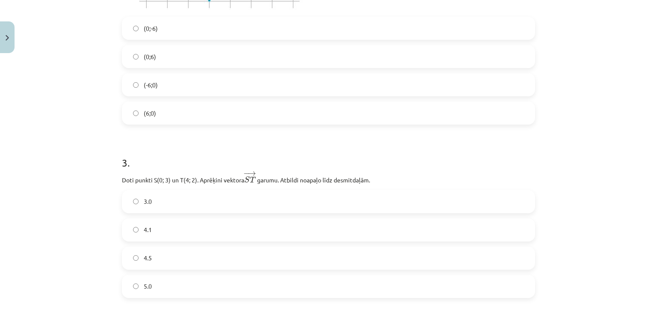
scroll to position [748, 0]
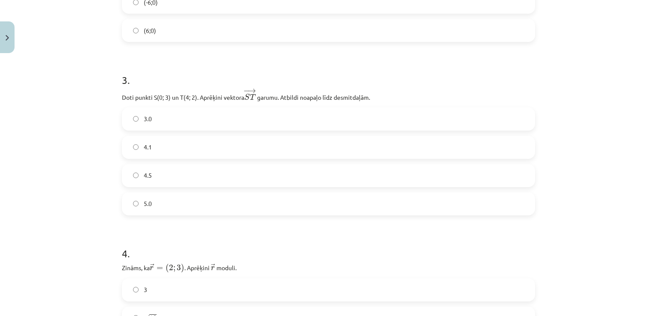
click at [202, 144] on label "4.1" at bounding box center [328, 146] width 411 height 21
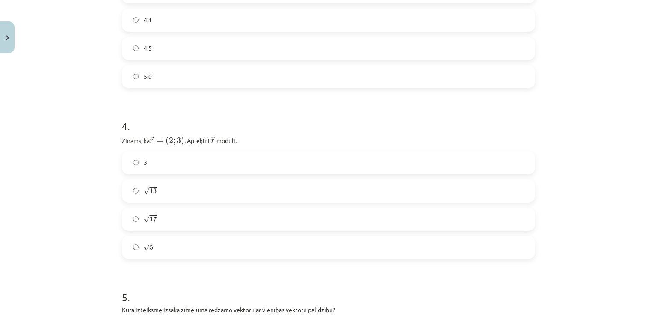
scroll to position [877, 0]
click at [205, 187] on label "√ 13 13" at bounding box center [328, 189] width 411 height 21
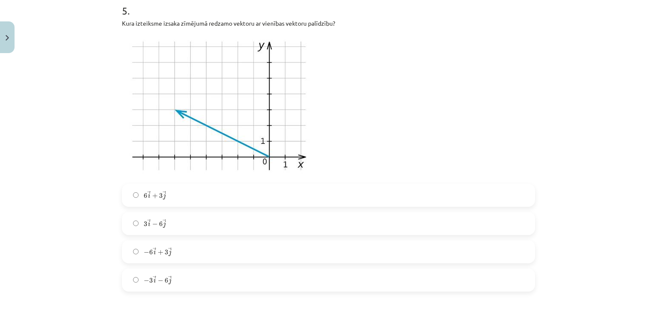
scroll to position [1176, 0]
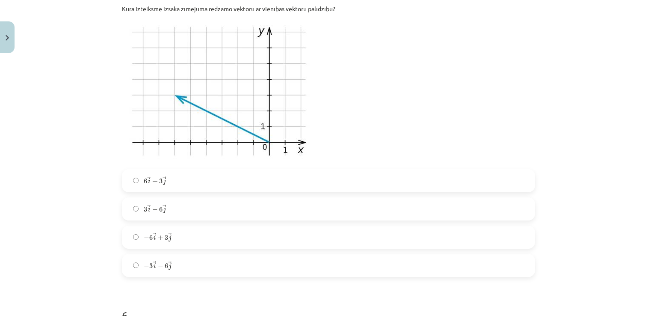
click at [189, 237] on label "− 6 → i + 3 → j − 6 i → + 3 j →" at bounding box center [328, 236] width 411 height 21
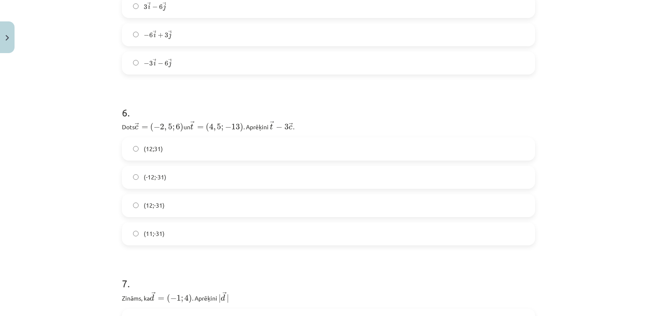
scroll to position [1390, 0]
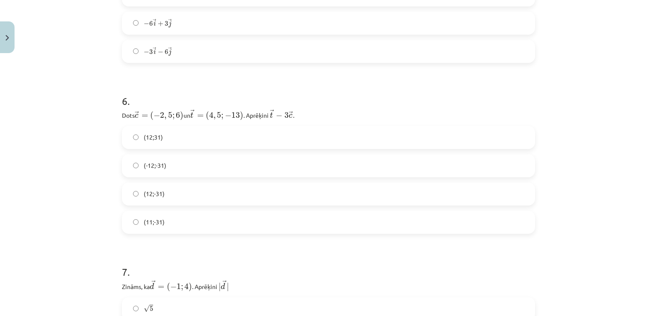
click at [202, 137] on label "(12;31)" at bounding box center [328, 137] width 411 height 21
click at [208, 189] on label "(12;-31)" at bounding box center [328, 193] width 411 height 21
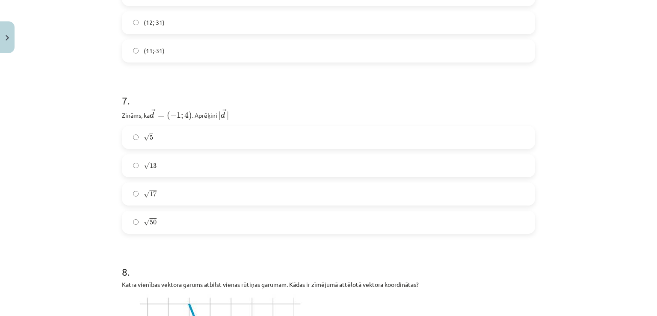
scroll to position [1603, 0]
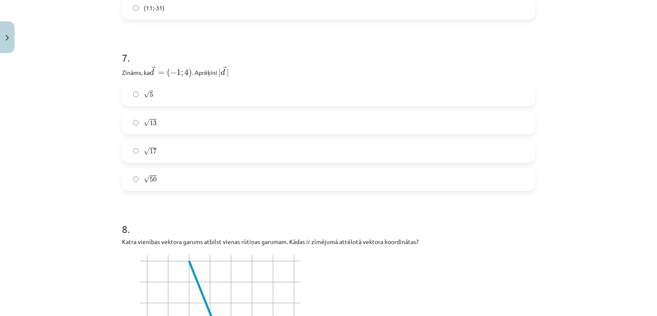
click at [206, 156] on label "√ 17 17" at bounding box center [328, 150] width 411 height 21
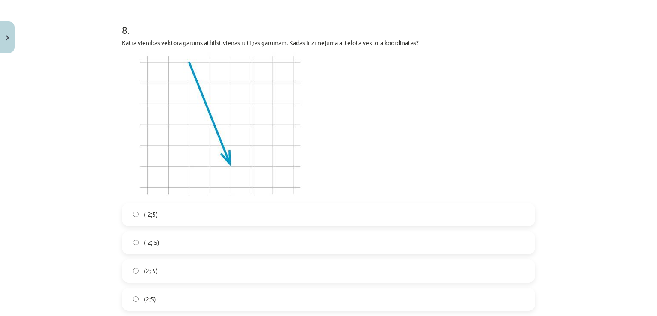
scroll to position [1817, 0]
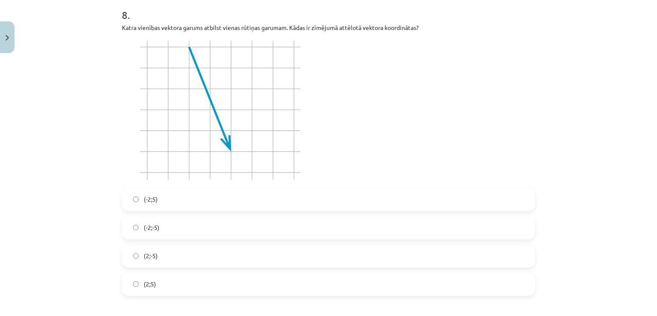
click at [192, 253] on label "(2;-5)" at bounding box center [328, 255] width 411 height 21
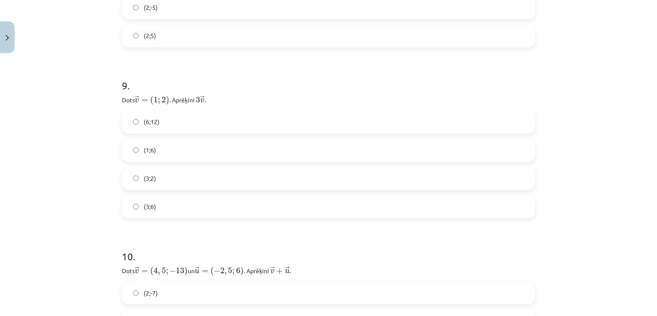
scroll to position [2117, 0]
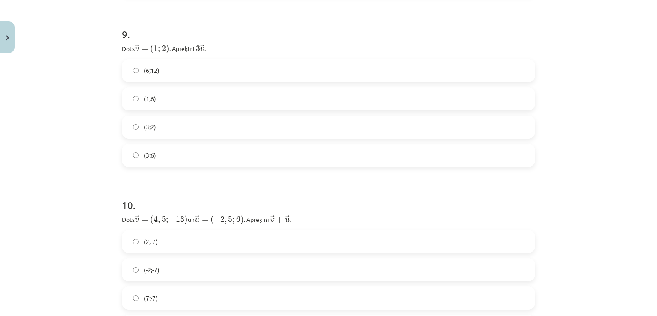
click at [196, 150] on label "(3;6)" at bounding box center [328, 155] width 411 height 21
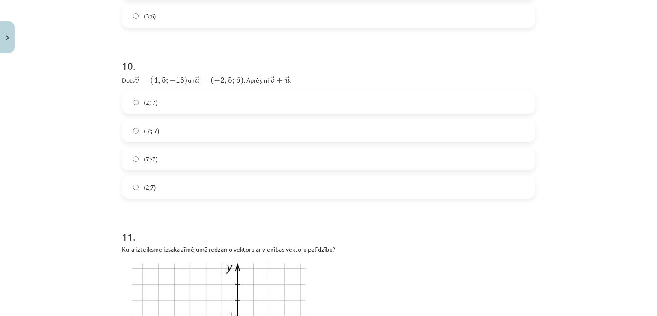
scroll to position [2245, 0]
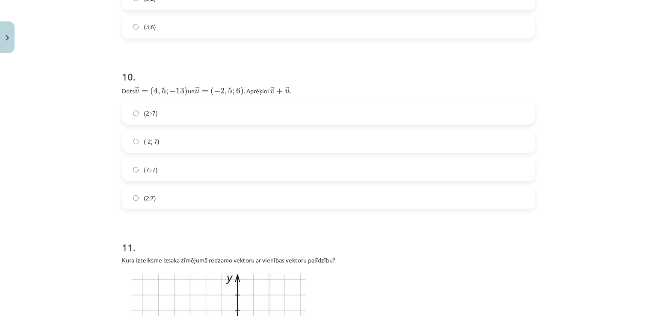
click at [204, 141] on label "(-2;-7)" at bounding box center [328, 140] width 411 height 21
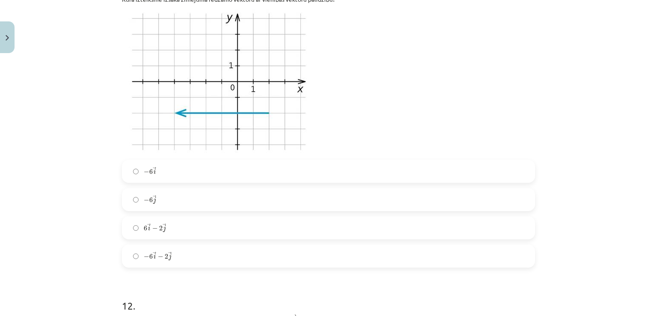
scroll to position [2501, 0]
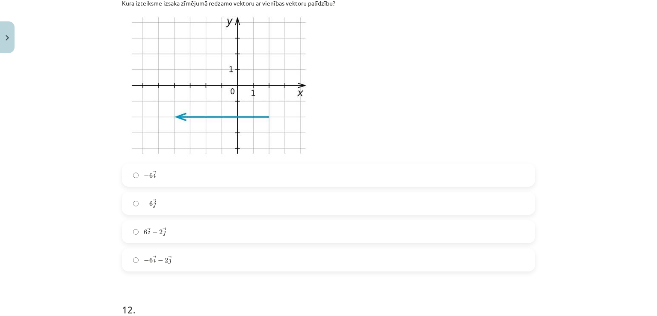
click at [200, 198] on label "− 6 → j − 6 j →" at bounding box center [328, 202] width 411 height 21
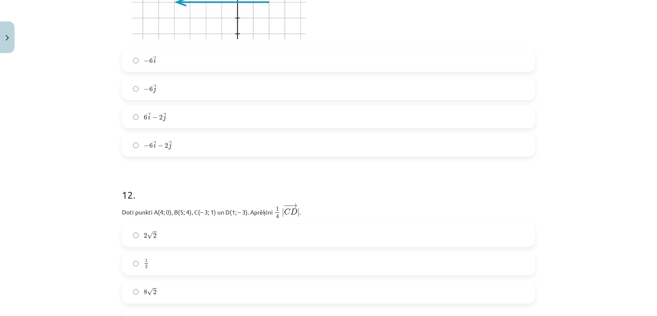
scroll to position [2672, 0]
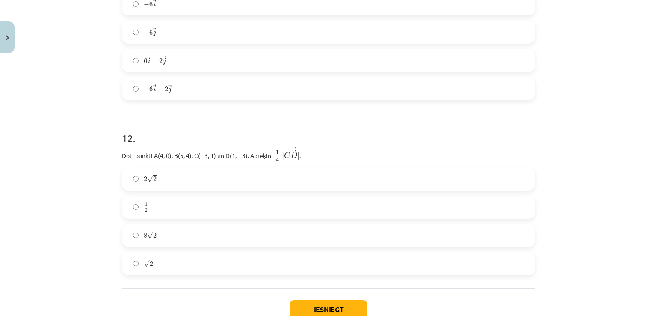
click at [207, 181] on label "2 √ 2 2 2" at bounding box center [328, 178] width 411 height 21
click at [308, 301] on button "Iesniegt" at bounding box center [328, 309] width 78 height 19
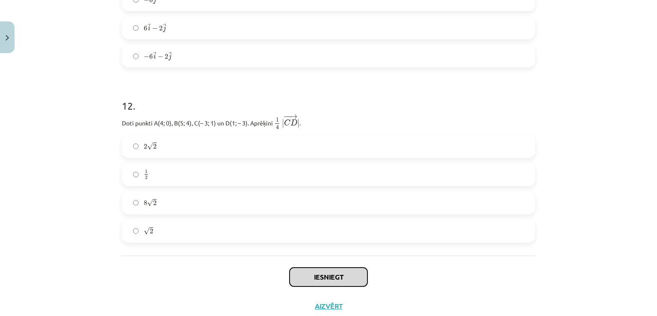
scroll to position [2730, 0]
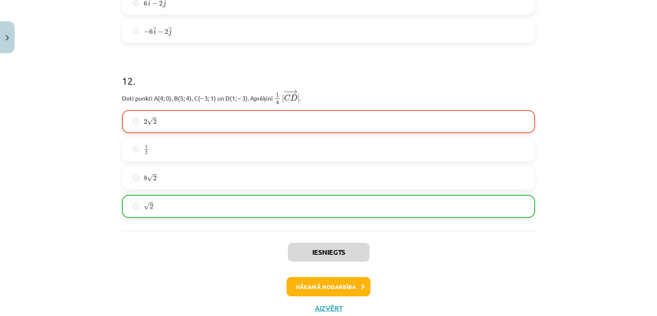
click at [224, 188] on div "2 √ 2 2 2 1 2 1 2 8 √ 2 8 2 √ 2 2" at bounding box center [328, 164] width 413 height 108
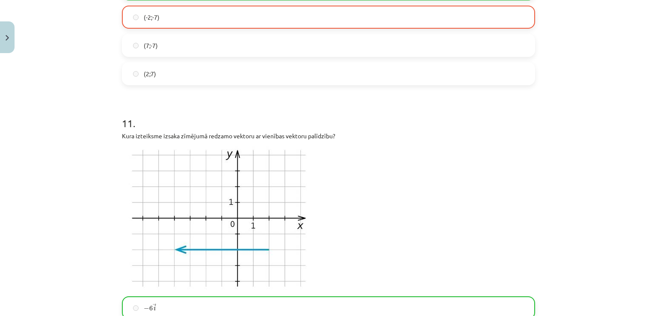
scroll to position [2473, 0]
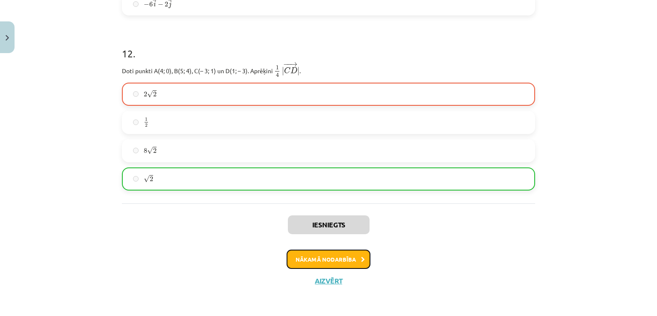
click at [320, 263] on button "Nākamā nodarbība" at bounding box center [328, 259] width 84 height 20
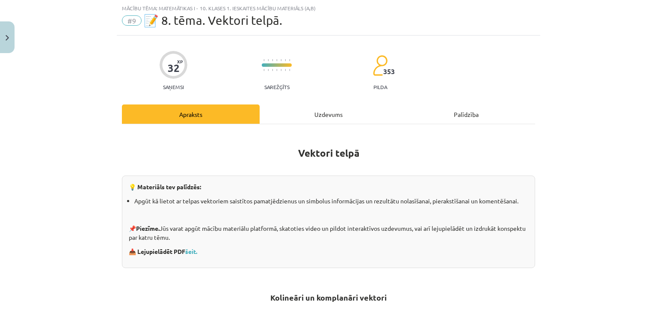
scroll to position [64, 0]
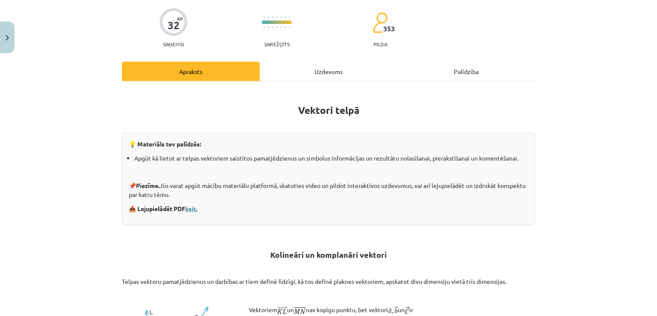
click at [194, 210] on link "šeit." at bounding box center [191, 208] width 12 height 8
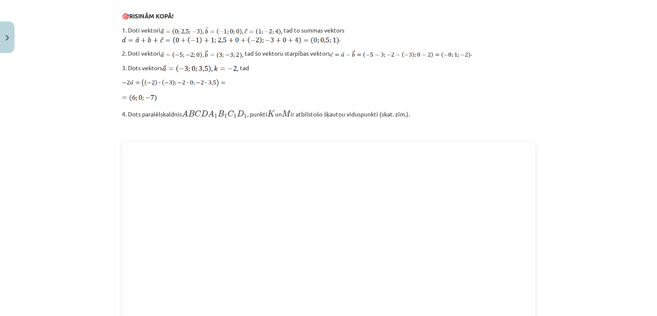
scroll to position [1181, 0]
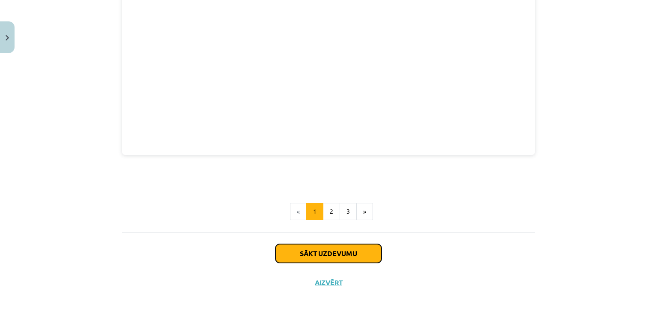
click at [309, 245] on button "Sākt uzdevumu" at bounding box center [328, 253] width 106 height 19
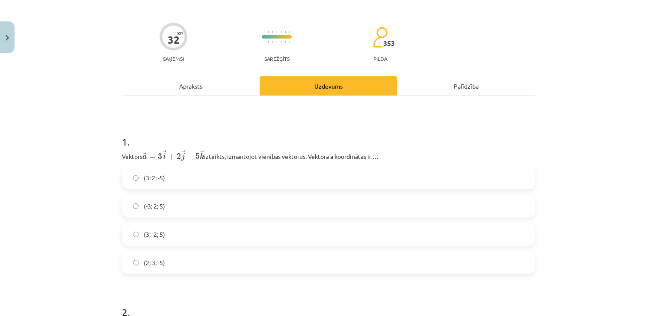
scroll to position [64, 0]
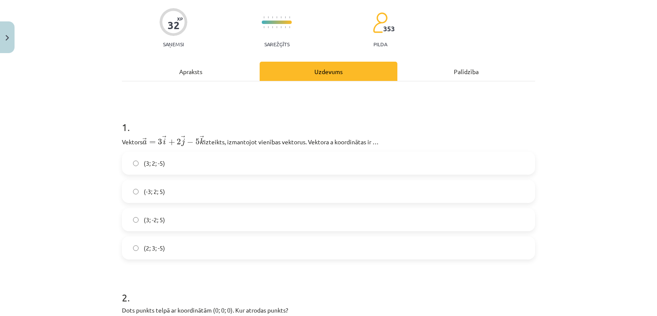
click at [175, 163] on label "(3; 2; -5)" at bounding box center [328, 162] width 411 height 21
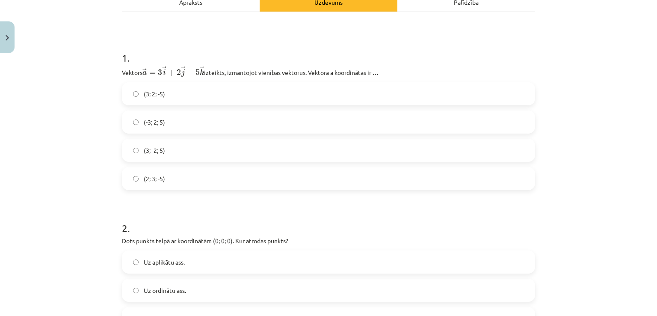
scroll to position [278, 0]
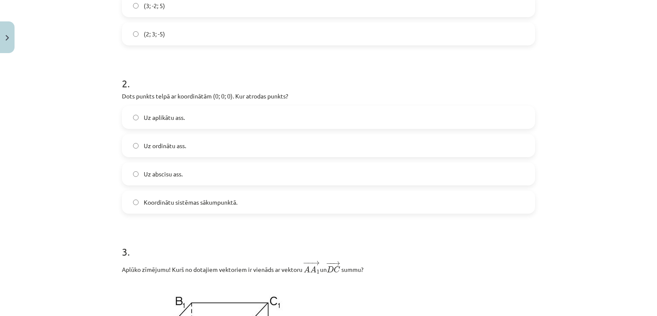
click at [180, 206] on span "Koordinātu sistēmas sākumpunktā." at bounding box center [191, 202] width 94 height 9
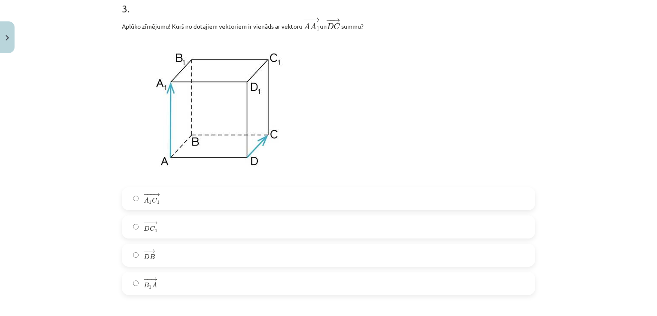
scroll to position [534, 0]
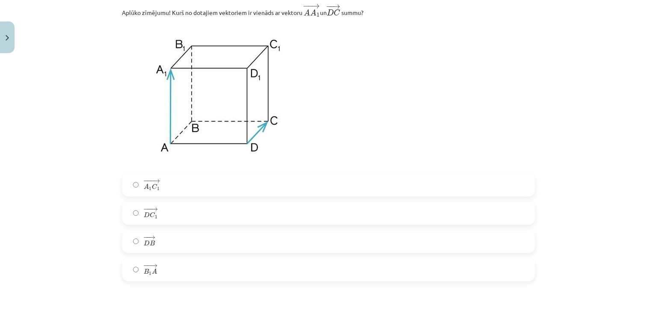
click at [167, 215] on label "− −− → D C 1 D C 1 →" at bounding box center [328, 212] width 411 height 21
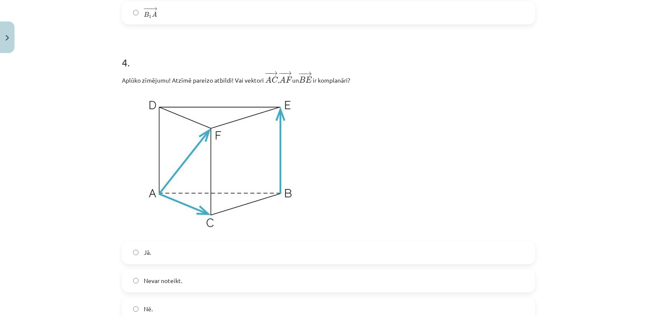
scroll to position [834, 0]
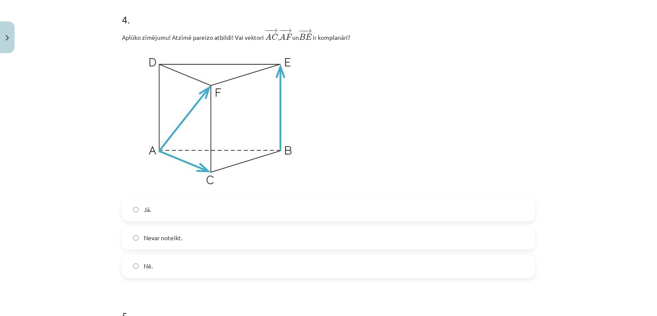
click at [156, 272] on label "Nē." at bounding box center [328, 265] width 411 height 21
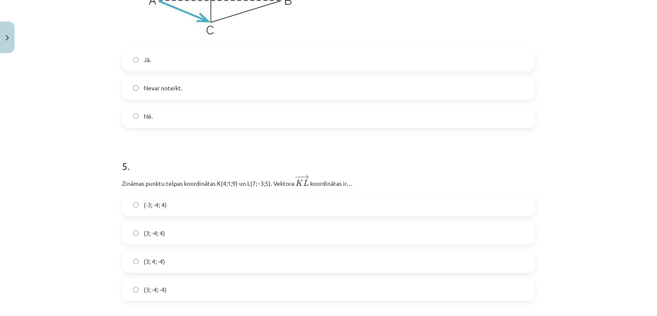
scroll to position [1090, 0]
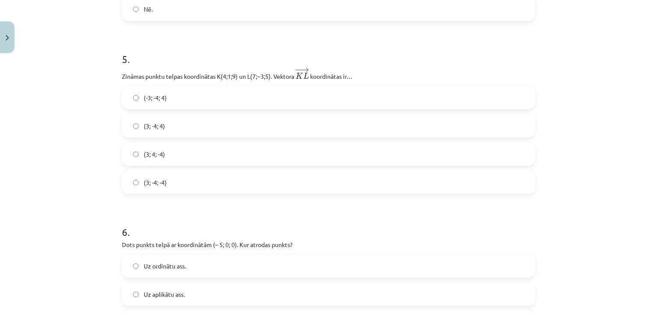
click at [162, 184] on span "(3; -4; -4)" at bounding box center [155, 182] width 23 height 9
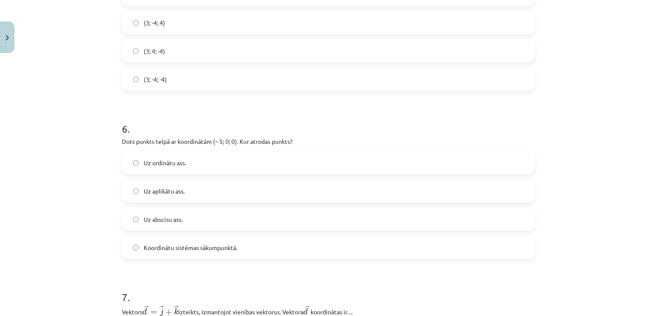
scroll to position [1219, 0]
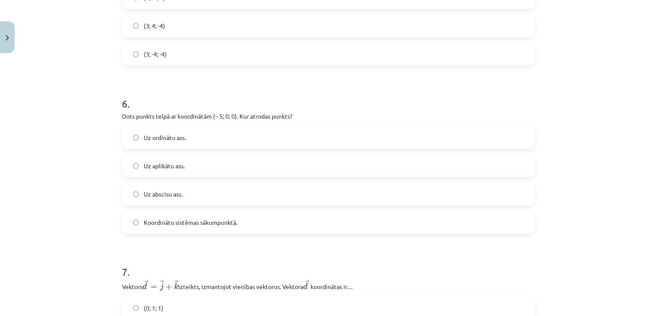
click at [162, 151] on div "Uz ordinātu ass. Uz aplikātu ass. Uz abscisu ass. Koordinātu sistēmas sākumpunk…" at bounding box center [328, 180] width 413 height 108
click at [162, 146] on label "Uz ordinātu ass." at bounding box center [328, 137] width 411 height 21
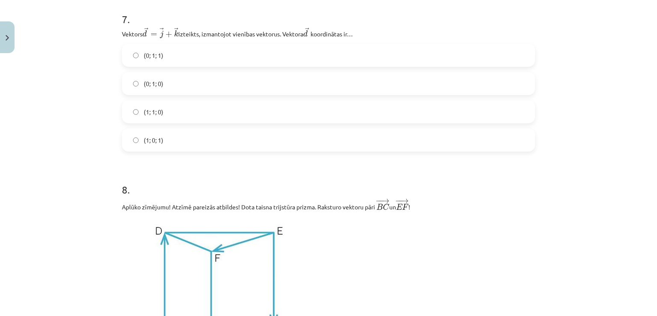
scroll to position [1475, 0]
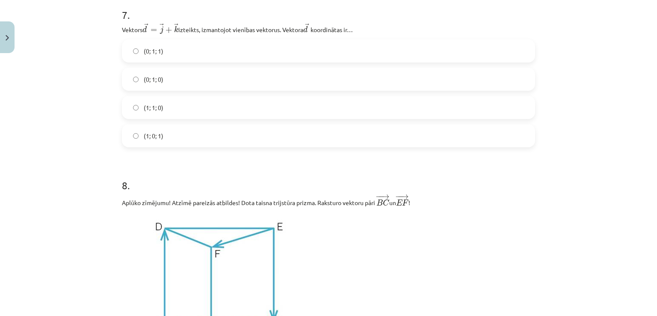
click at [170, 61] on label "(0; 1; 1)" at bounding box center [328, 50] width 411 height 21
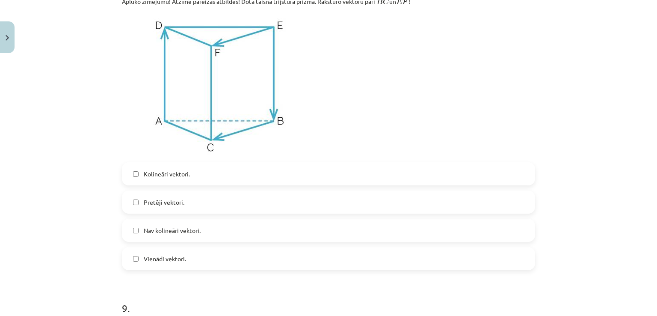
scroll to position [1689, 0]
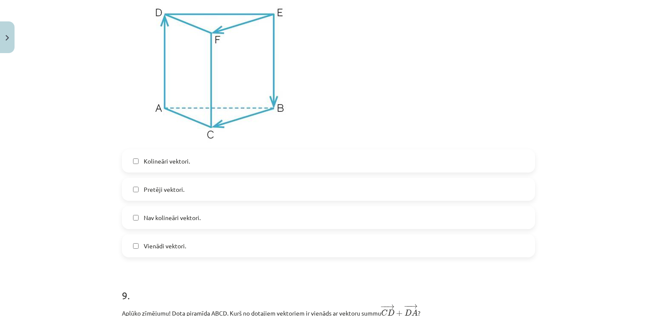
click at [192, 243] on label "Vienādi vektori." at bounding box center [328, 245] width 411 height 21
click at [189, 159] on label "Kolineāri vektori." at bounding box center [328, 160] width 411 height 21
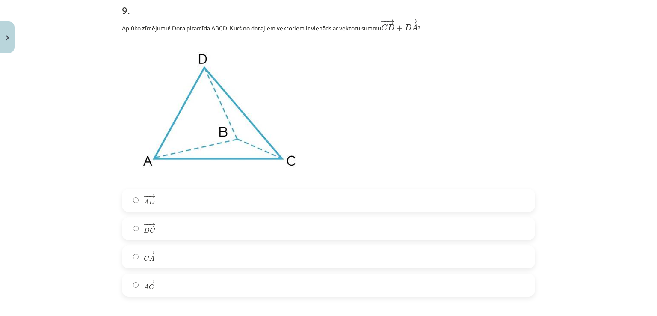
scroll to position [1988, 0]
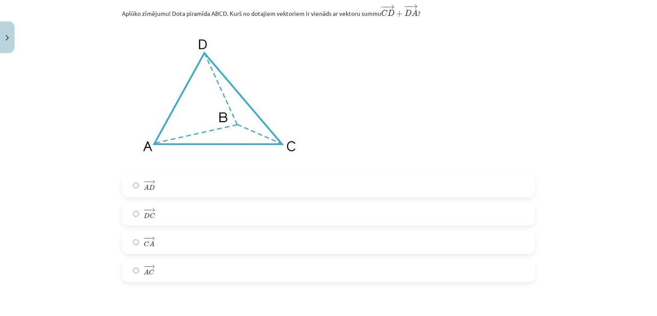
click at [149, 246] on span "A" at bounding box center [151, 244] width 5 height 6
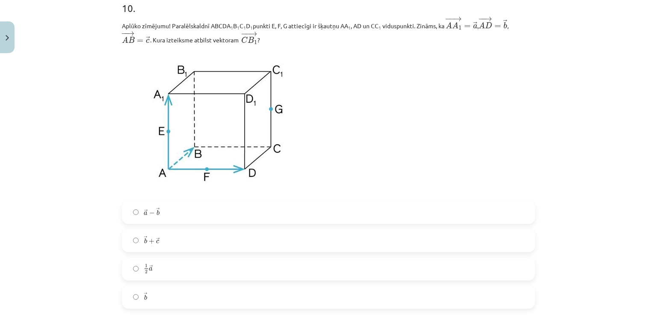
scroll to position [2288, 0]
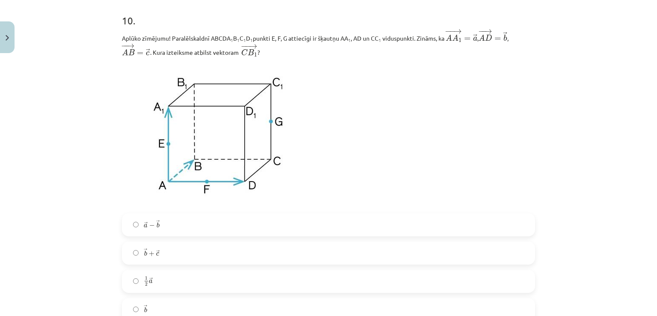
click at [268, 163] on img at bounding box center [219, 134] width 194 height 145
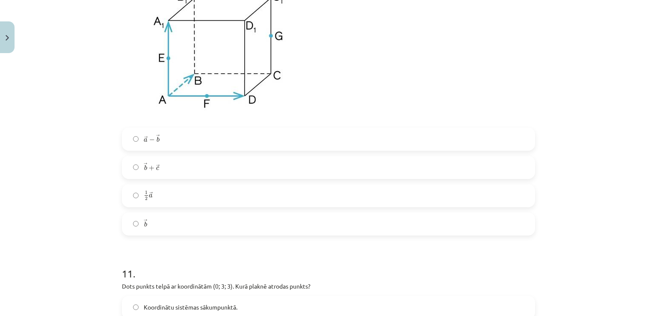
click at [213, 138] on label "→ a − → b a → − b →" at bounding box center [328, 138] width 411 height 21
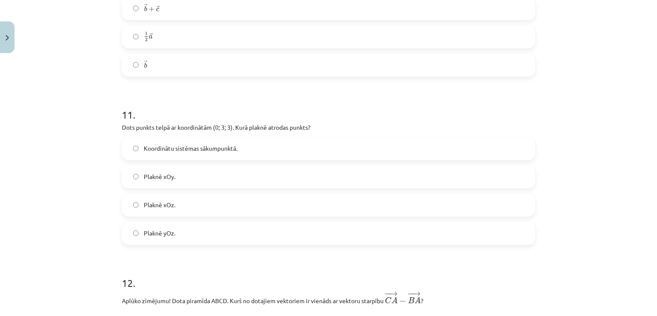
scroll to position [2544, 0]
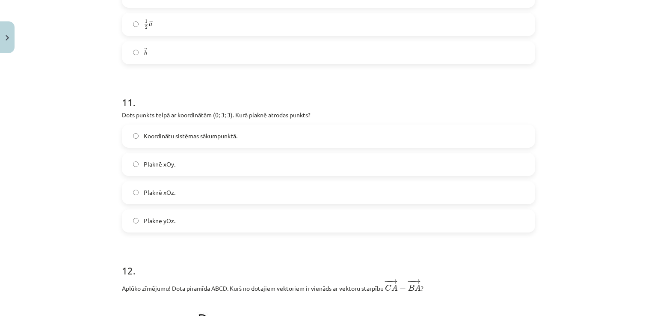
click at [188, 230] on label "Plaknē yOz." at bounding box center [328, 220] width 411 height 21
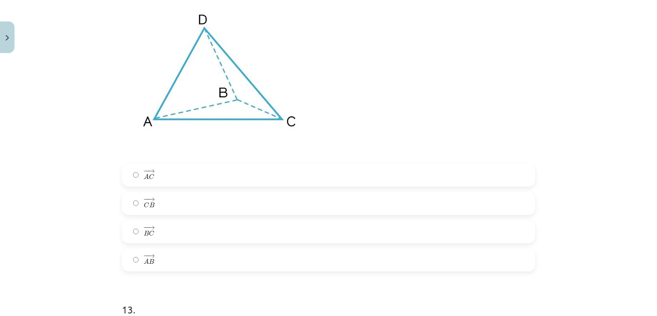
scroll to position [2801, 0]
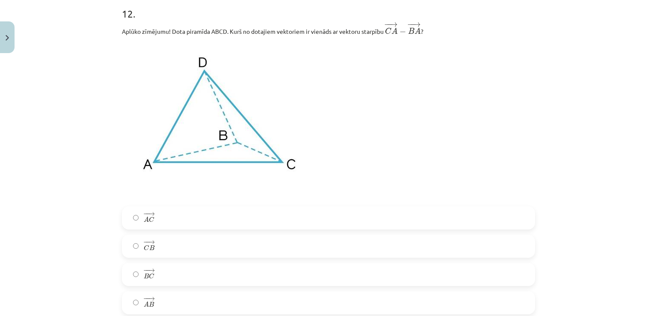
click at [161, 250] on label "− − → C B C B →" at bounding box center [328, 245] width 411 height 21
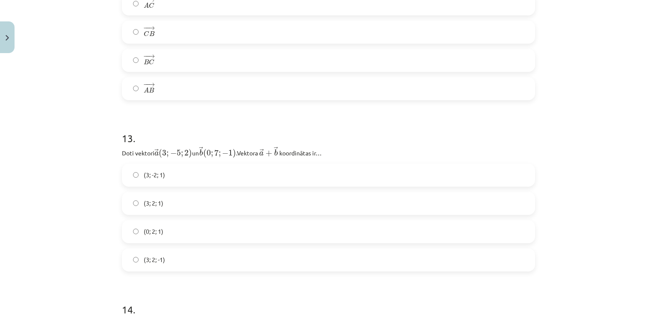
scroll to position [3057, 0]
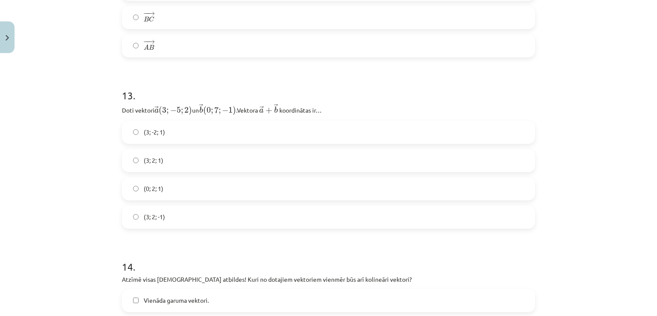
click at [236, 163] on label "(3; 2; 1)" at bounding box center [328, 160] width 411 height 21
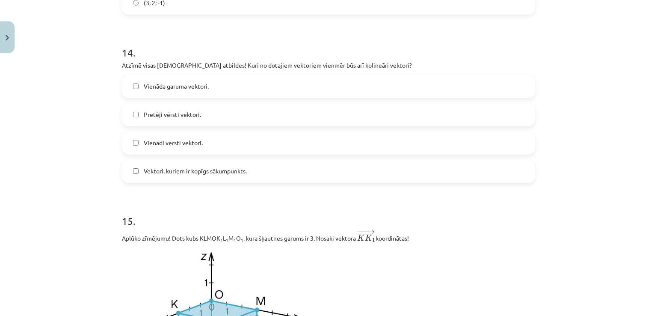
click at [233, 153] on label "Vienādi vērsti vektori." at bounding box center [328, 142] width 411 height 21
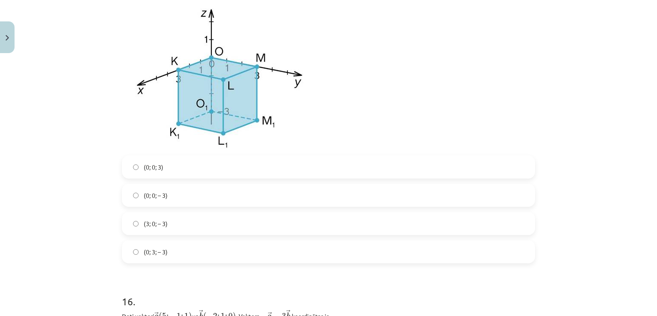
scroll to position [3528, 0]
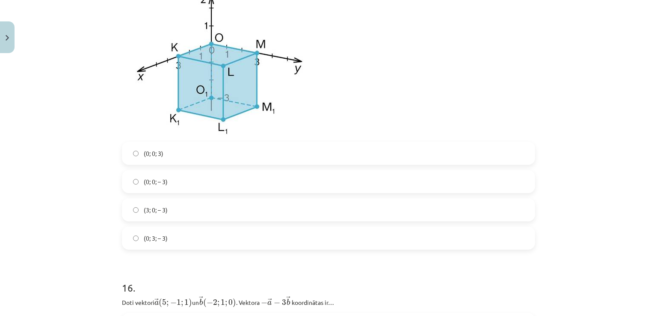
click at [221, 189] on label "(0; 0; – 3)" at bounding box center [328, 181] width 411 height 21
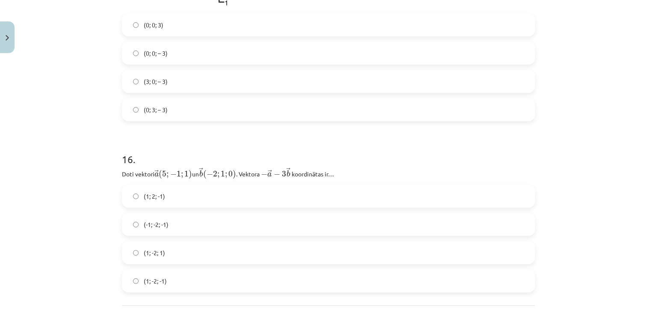
scroll to position [3738, 0]
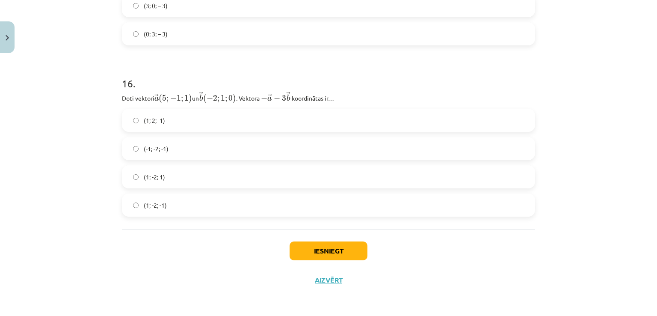
click at [174, 120] on label "(1; 2; -1)" at bounding box center [328, 119] width 411 height 21
click at [172, 175] on label "(1; -2; 1)" at bounding box center [328, 176] width 411 height 21
click at [174, 197] on label "(1; -2; -1)" at bounding box center [328, 204] width 411 height 21
click at [175, 175] on label "(1; -2; 1)" at bounding box center [328, 176] width 411 height 21
drag, startPoint x: 178, startPoint y: 201, endPoint x: 217, endPoint y: 214, distance: 41.0
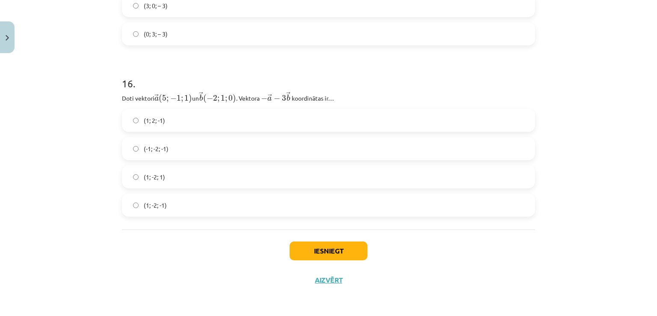
click at [178, 201] on label "(1; -2; -1)" at bounding box center [328, 204] width 411 height 21
click at [311, 255] on button "Iesniegt" at bounding box center [328, 250] width 78 height 19
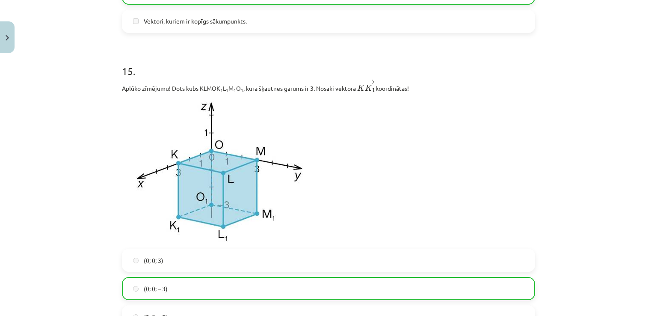
scroll to position [3765, 0]
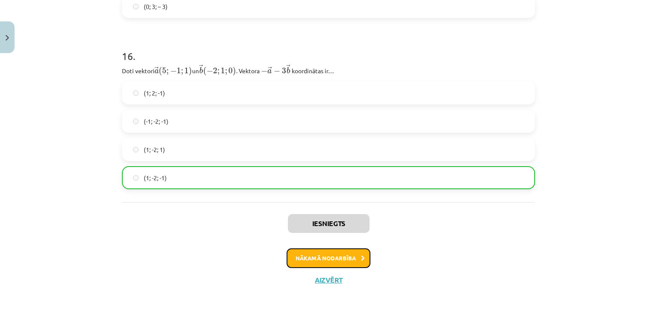
click at [342, 260] on button "Nākamā nodarbība" at bounding box center [328, 258] width 84 height 20
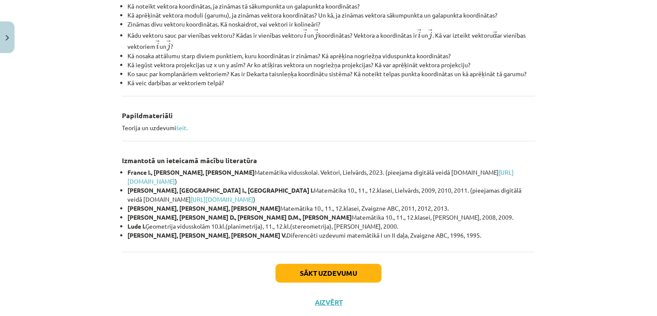
scroll to position [364, 0]
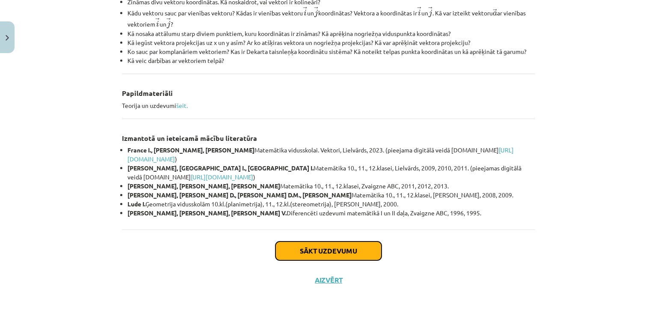
click at [325, 253] on button "Sākt uzdevumu" at bounding box center [328, 250] width 106 height 19
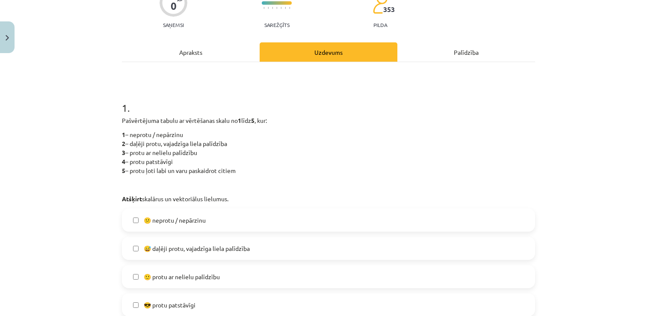
scroll to position [192, 0]
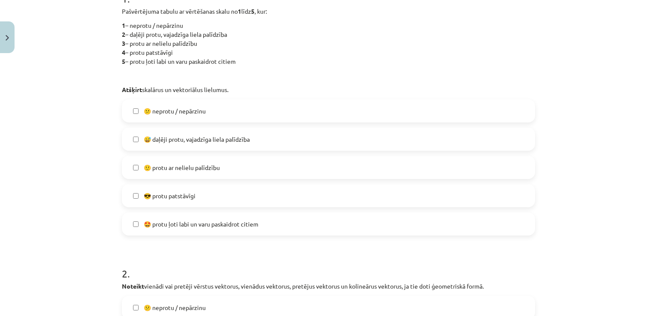
click at [243, 162] on label "🙂 protu ar nelielu palīdzību" at bounding box center [328, 166] width 411 height 21
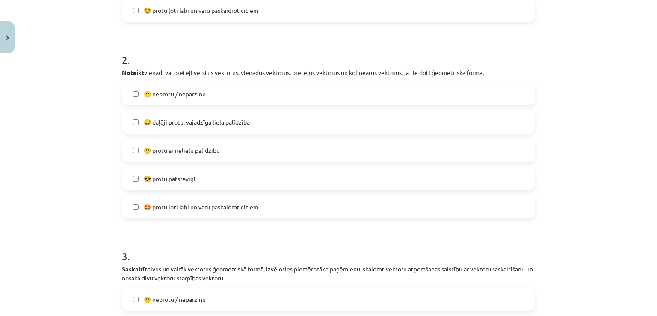
scroll to position [406, 0]
click at [249, 126] on label "😅 daļēji protu, vajadzīga liela palīdzība" at bounding box center [328, 121] width 411 height 21
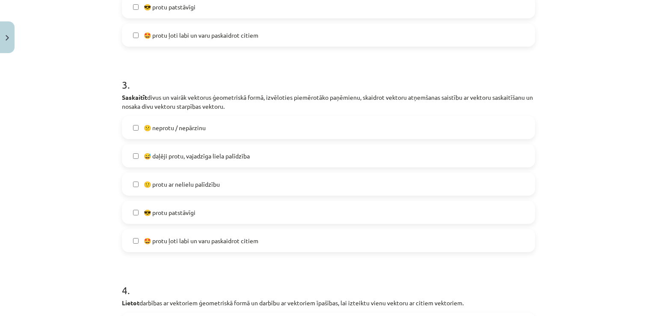
click at [247, 176] on label "🙂 protu ar nelielu palīdzību" at bounding box center [328, 183] width 411 height 21
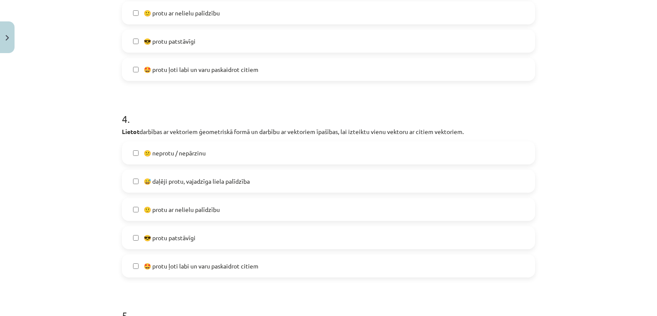
click at [252, 199] on label "🙂 protu ar nelielu palīdzību" at bounding box center [328, 208] width 411 height 21
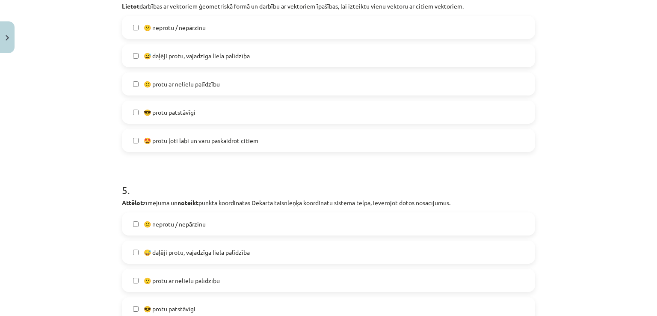
scroll to position [962, 0]
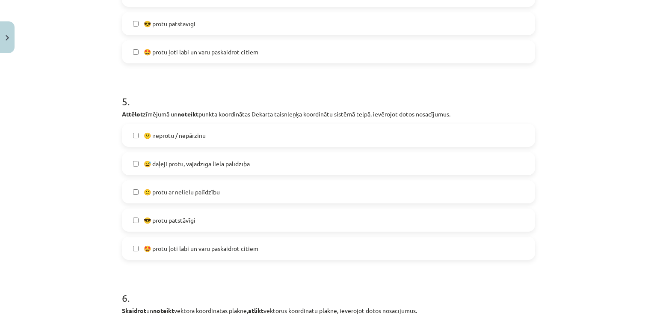
click at [254, 206] on div "😕 neprotu / nepārzinu  😅 daļēji protu, vajadzīga liela palīdzība  🙂 protu ar ne…" at bounding box center [328, 192] width 413 height 136
click at [253, 211] on label "😎 protu patstāvīgi" at bounding box center [328, 219] width 411 height 21
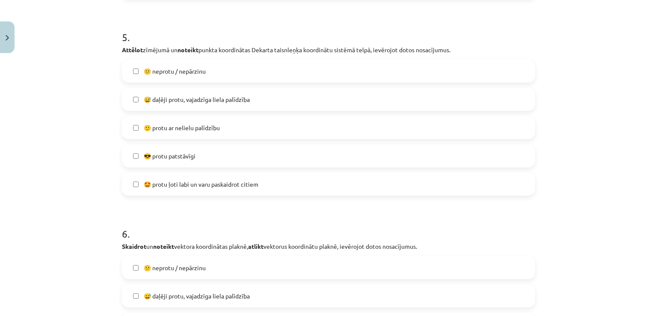
scroll to position [1090, 0]
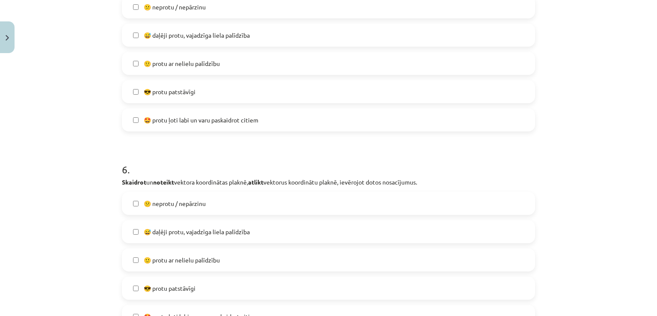
click at [255, 222] on label "😅 daļēji protu, vajadzīga liela palīdzība" at bounding box center [328, 231] width 411 height 21
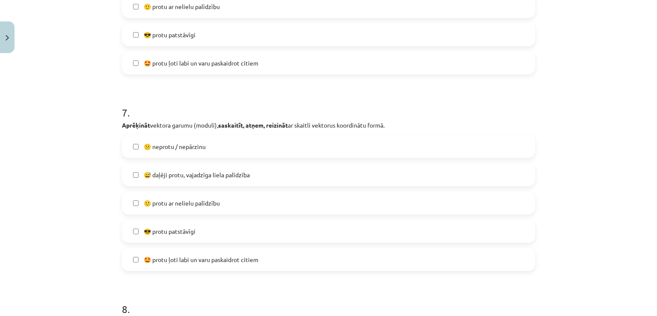
scroll to position [1347, 0]
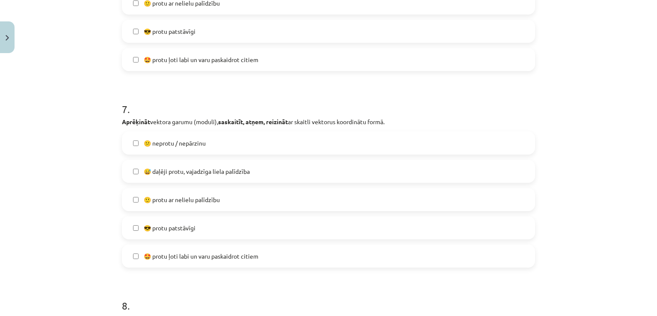
click at [248, 178] on label "😅 daļēji protu, vajadzīga liela palīdzība" at bounding box center [328, 170] width 411 height 21
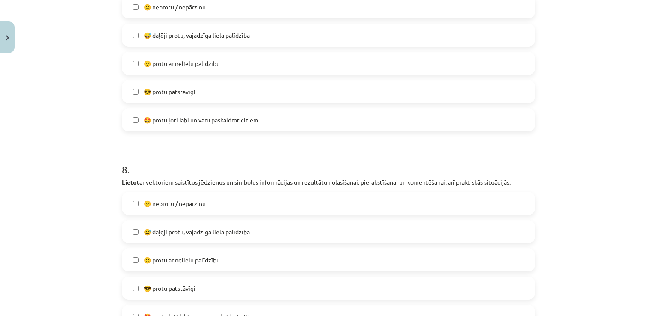
scroll to position [1561, 0]
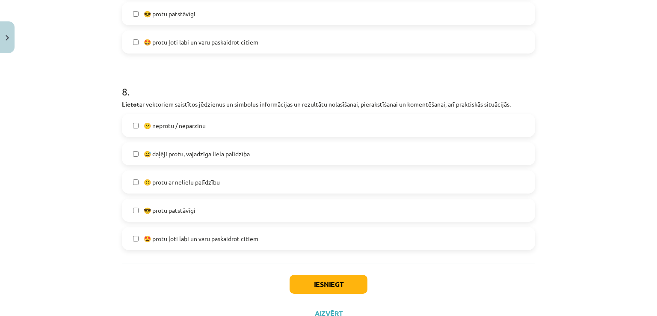
click at [249, 183] on label "🙂 protu ar nelielu palīdzību" at bounding box center [328, 181] width 411 height 21
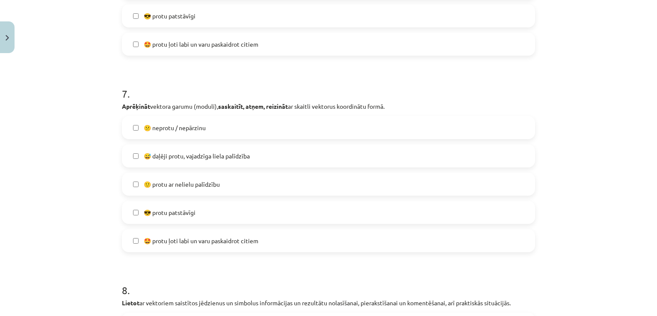
scroll to position [1347, 0]
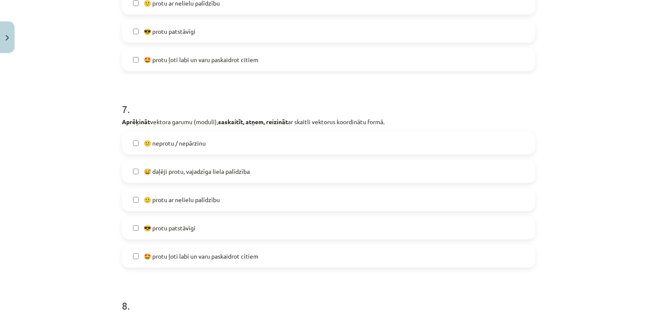
drag, startPoint x: 239, startPoint y: 203, endPoint x: 234, endPoint y: 188, distance: 15.6
click at [239, 199] on label "🙂 protu ar nelielu palīdzību" at bounding box center [328, 199] width 411 height 21
click at [232, 176] on label "😅 daļēji protu, vajadzīga liela palīdzība" at bounding box center [328, 170] width 411 height 21
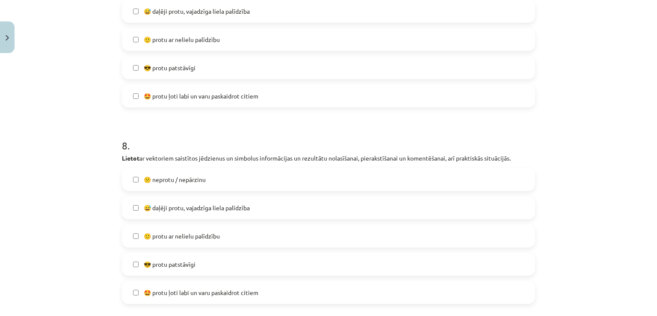
scroll to position [1561, 0]
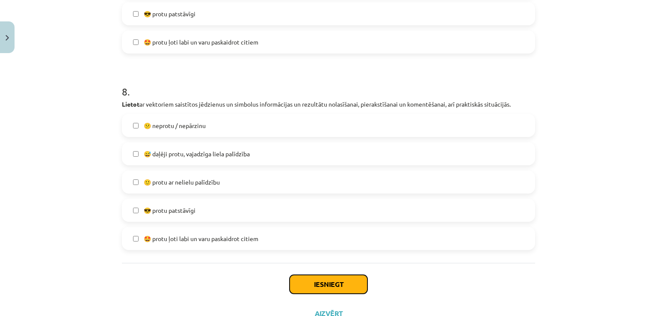
click at [334, 284] on button "Iesniegt" at bounding box center [328, 284] width 78 height 19
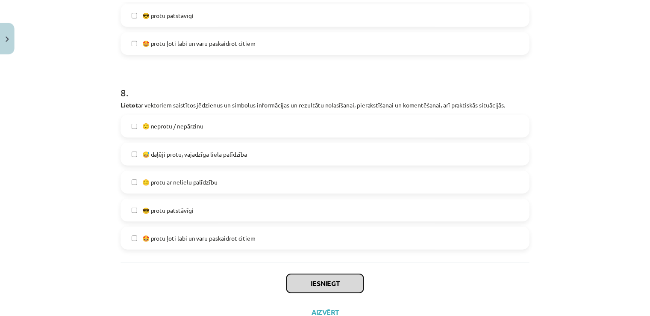
scroll to position [1594, 0]
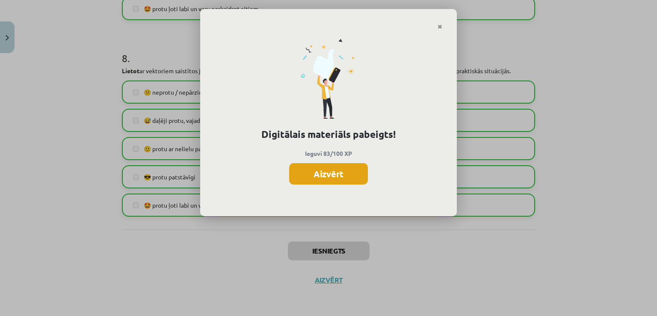
click at [313, 168] on button "Aizvērt" at bounding box center [328, 173] width 79 height 21
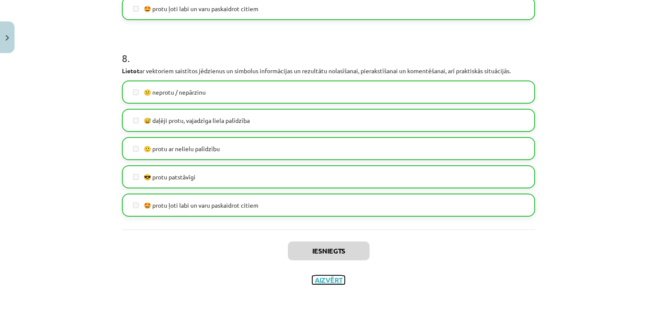
click at [329, 283] on button "Aizvērt" at bounding box center [328, 279] width 32 height 9
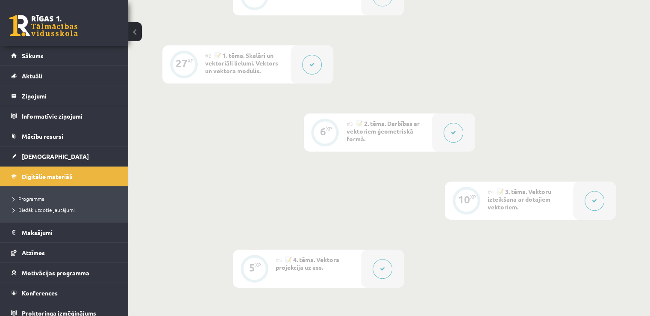
scroll to position [0, 0]
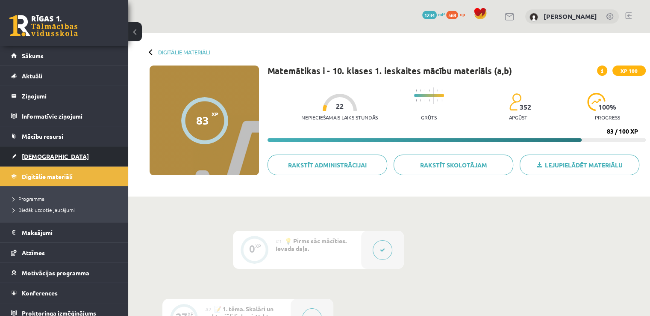
click at [38, 154] on span "[DEMOGRAPHIC_DATA]" at bounding box center [55, 156] width 67 height 8
